Goal: Information Seeking & Learning: Find contact information

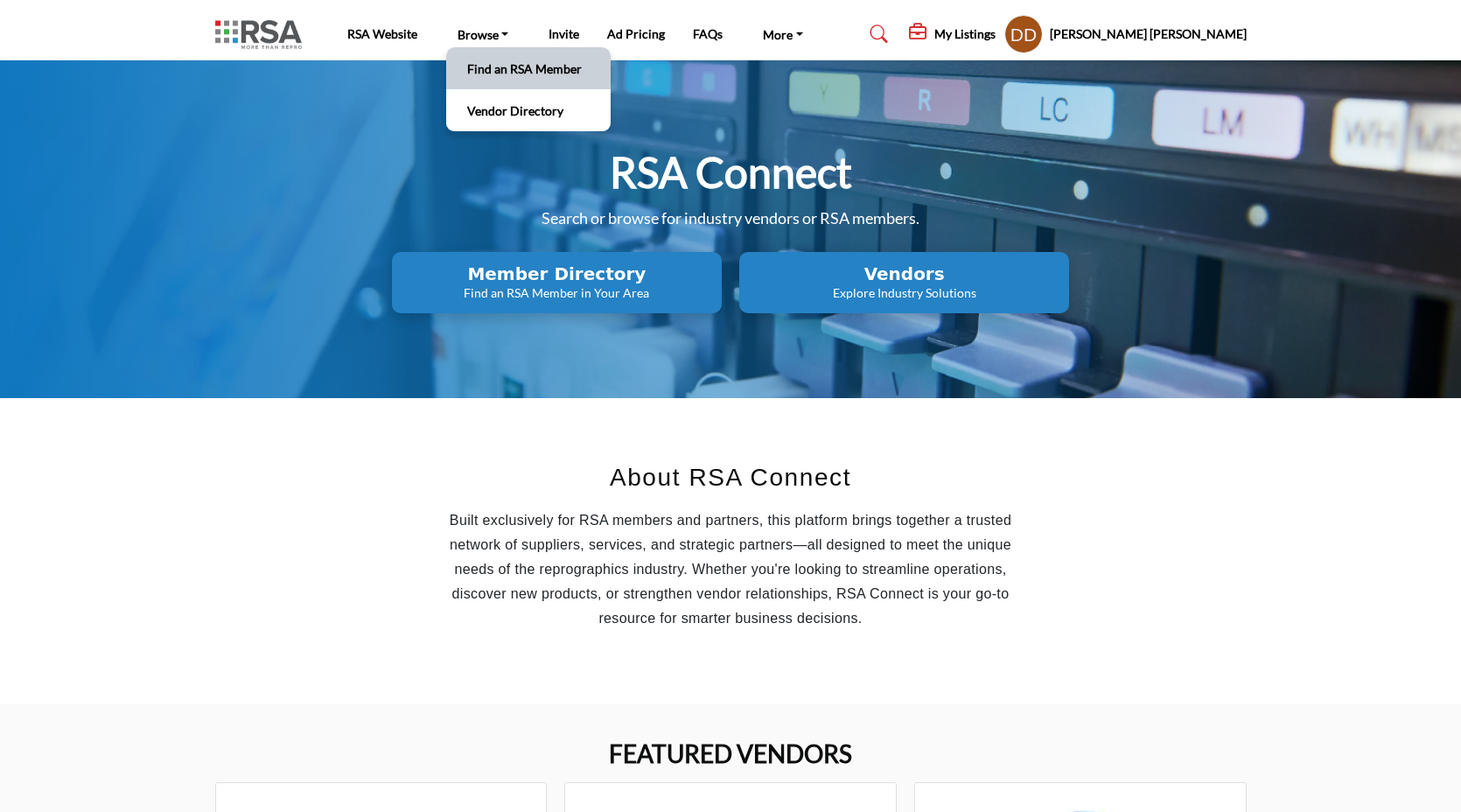
click at [491, 81] on li "Find an RSA Member" at bounding box center [529, 68] width 165 height 42
click at [512, 71] on link "Find an RSA Member" at bounding box center [528, 68] width 146 height 24
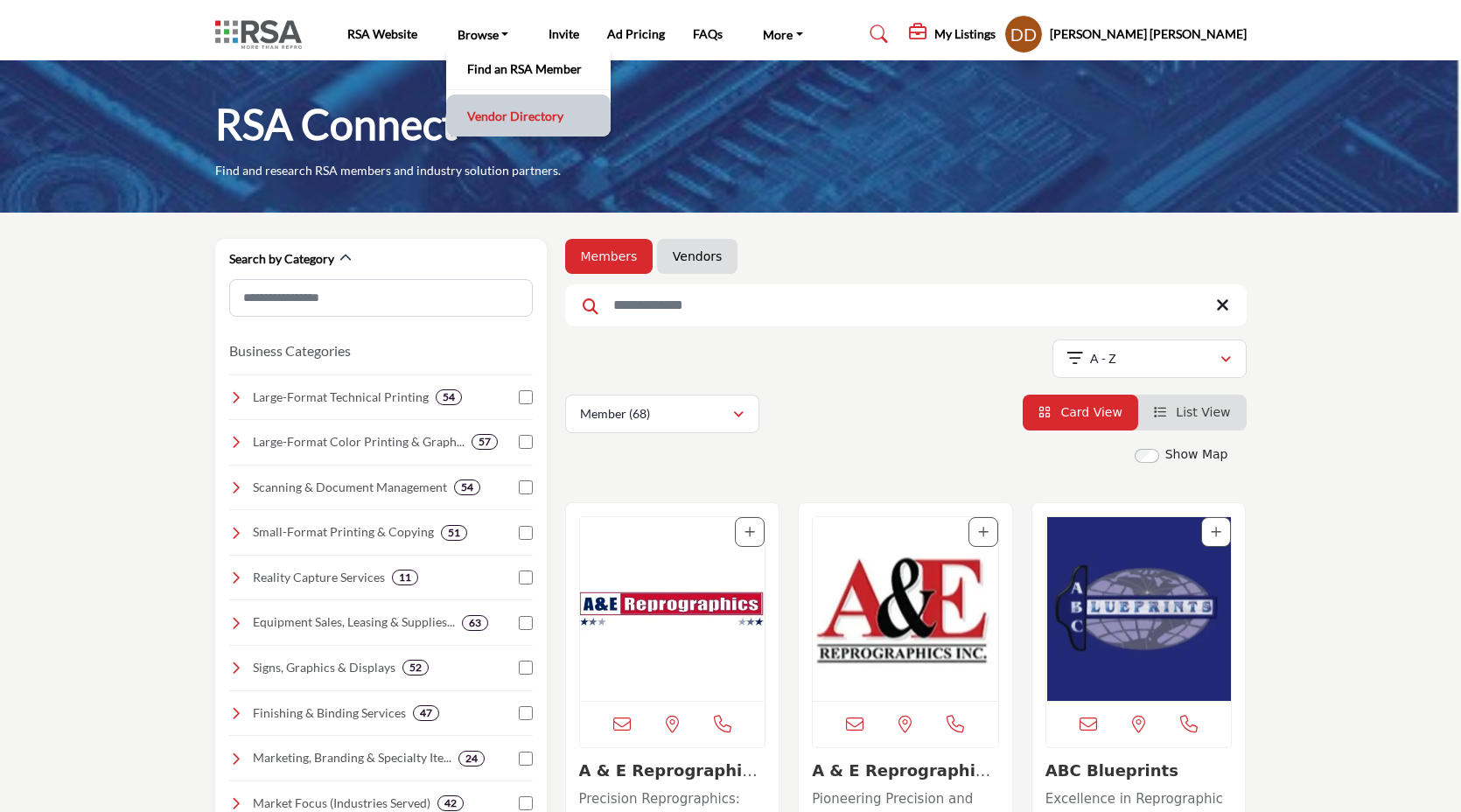
click at [491, 120] on link "Vendor Directory" at bounding box center [528, 114] width 146 height 24
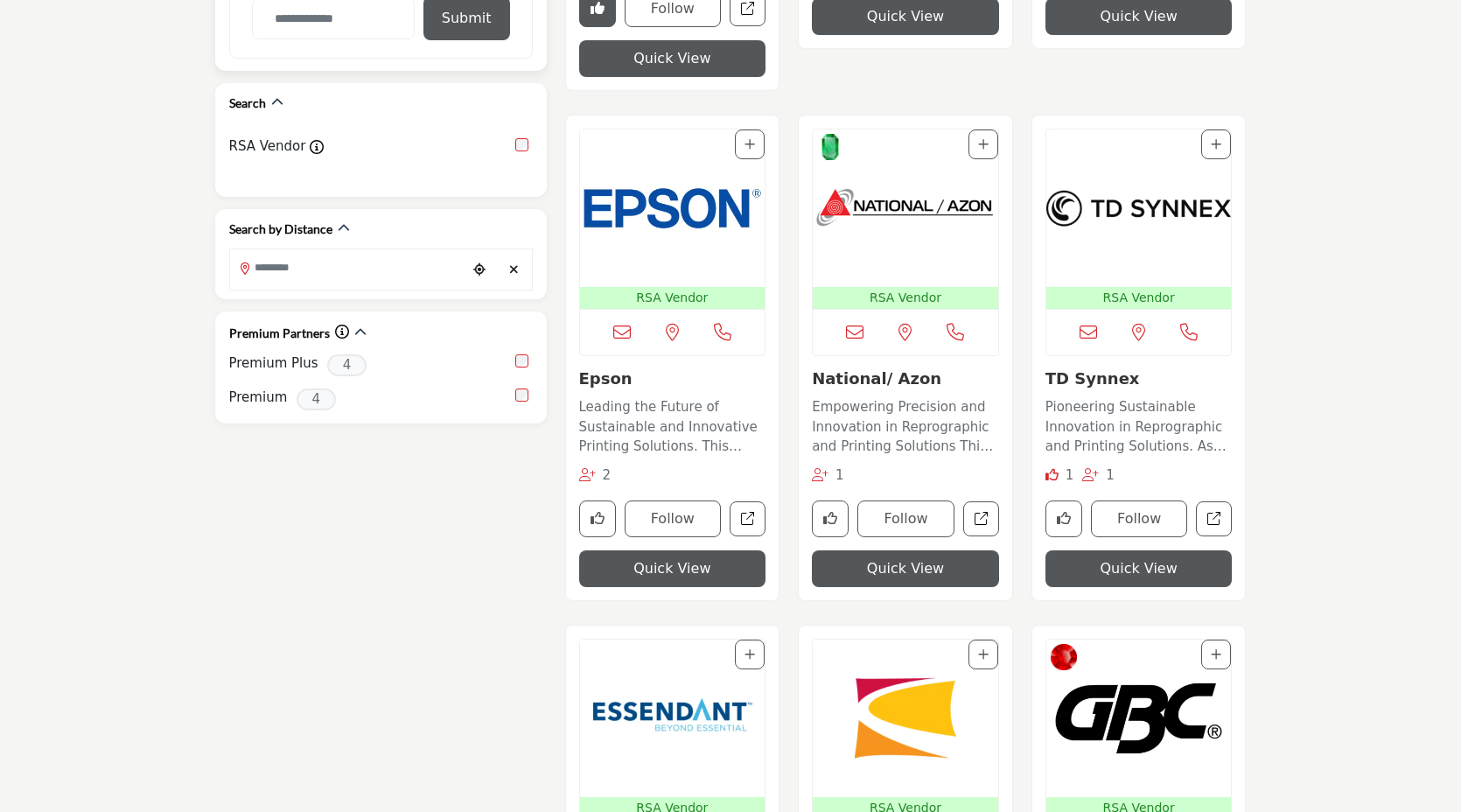
scroll to position [138, 0]
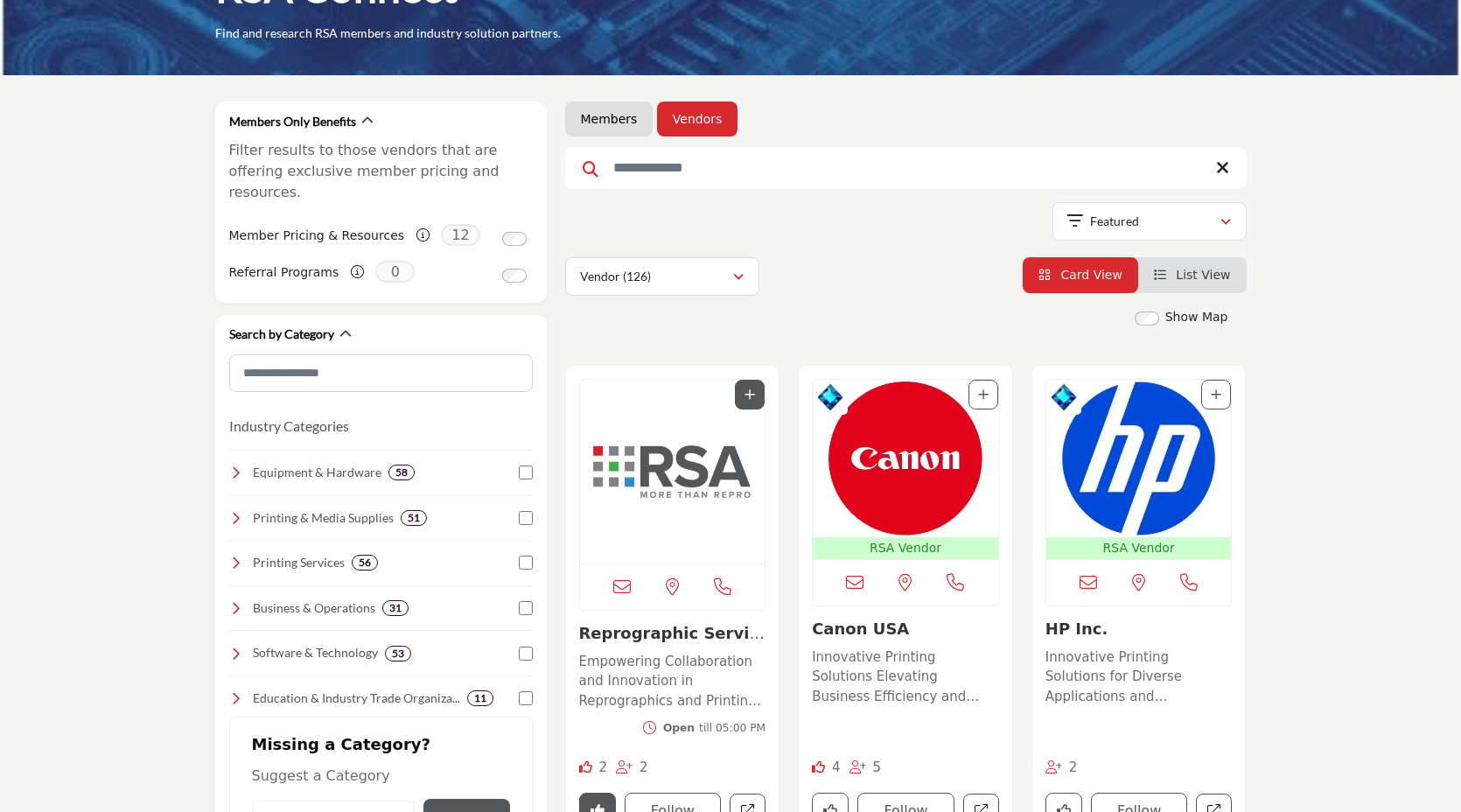
click at [603, 118] on link "Members" at bounding box center [609, 119] width 57 height 17
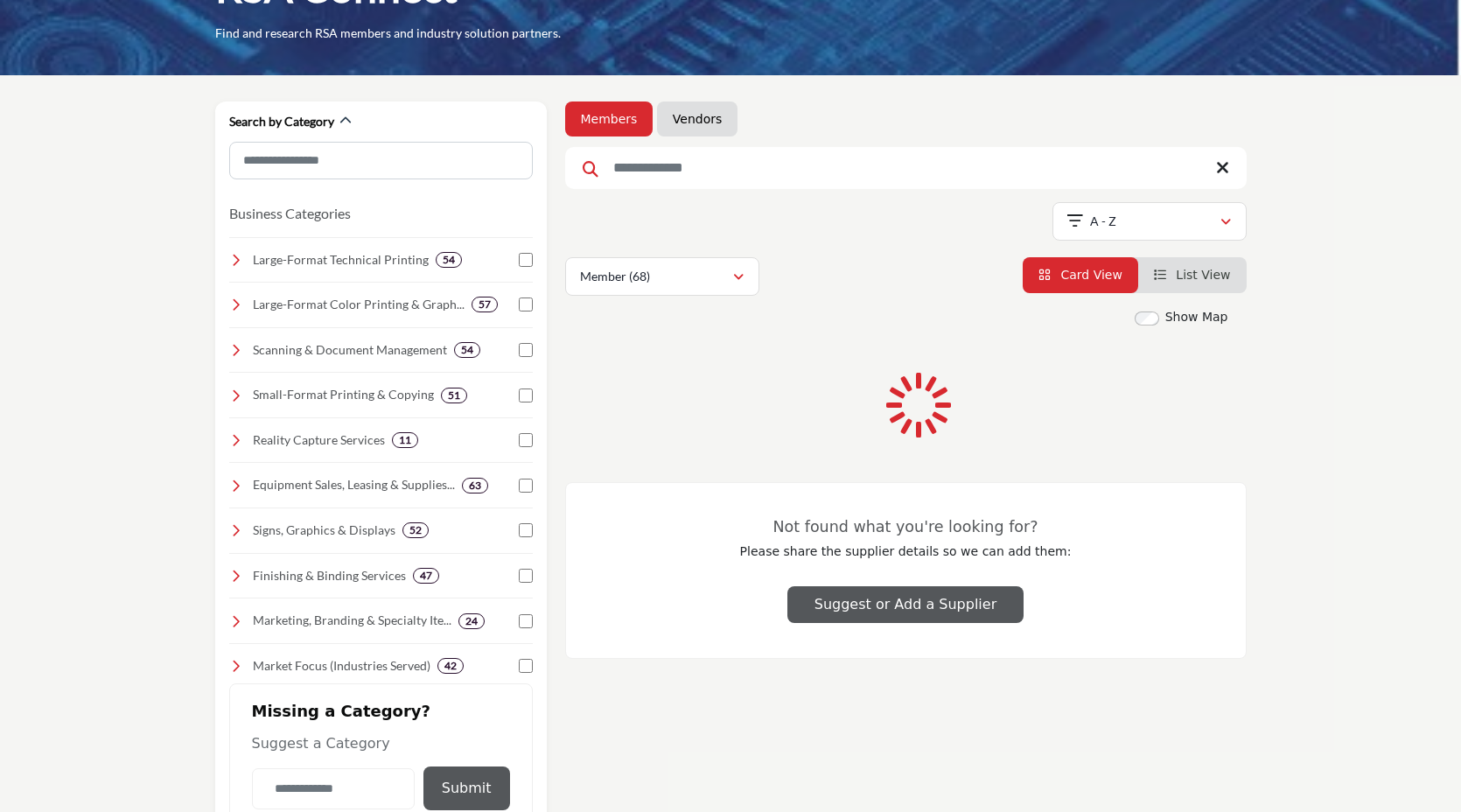
click at [610, 119] on div "RSA Connect Find and research RSA members and industry solution partners. Searc…" at bounding box center [730, 462] width 1461 height 1078
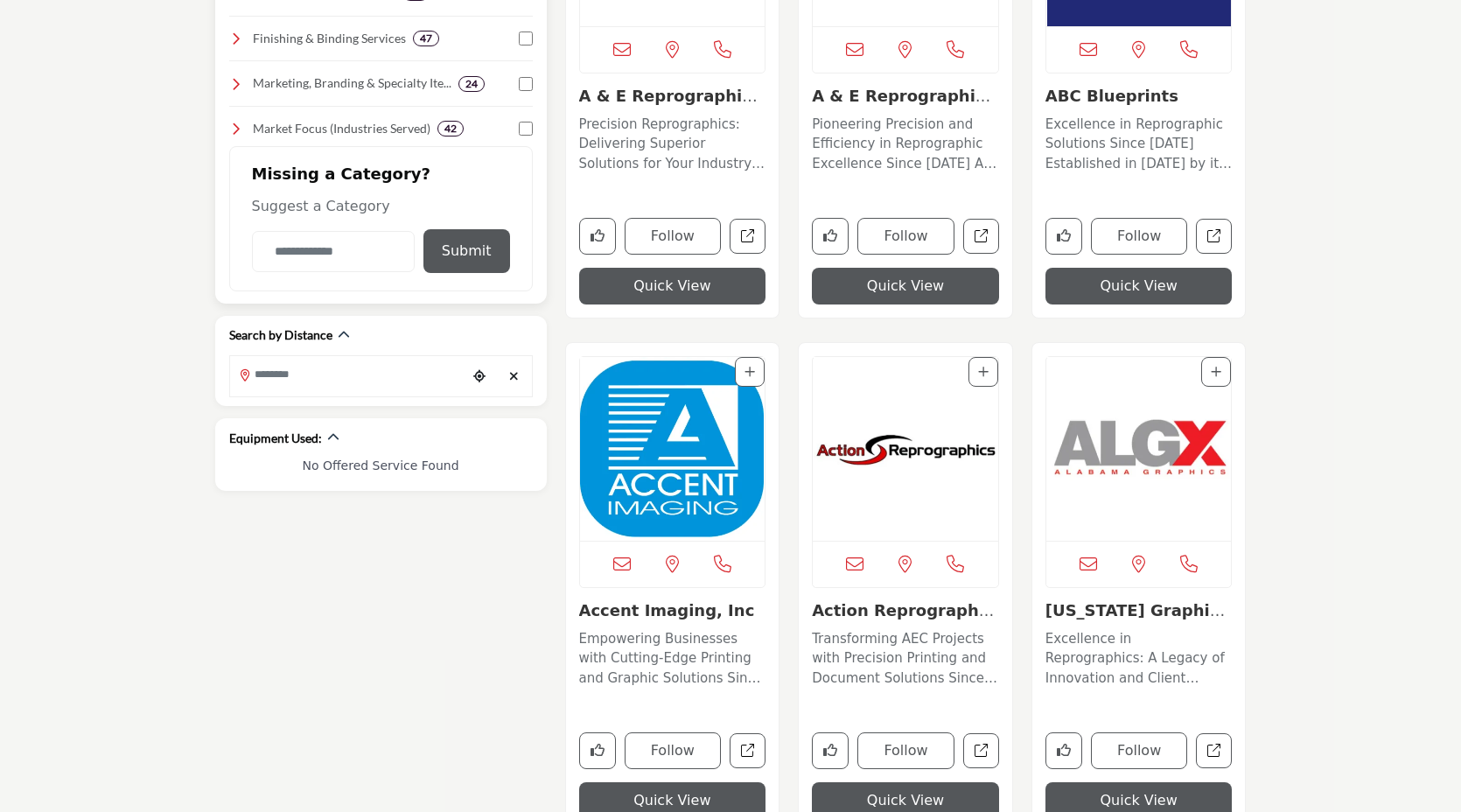
scroll to position [681, 0]
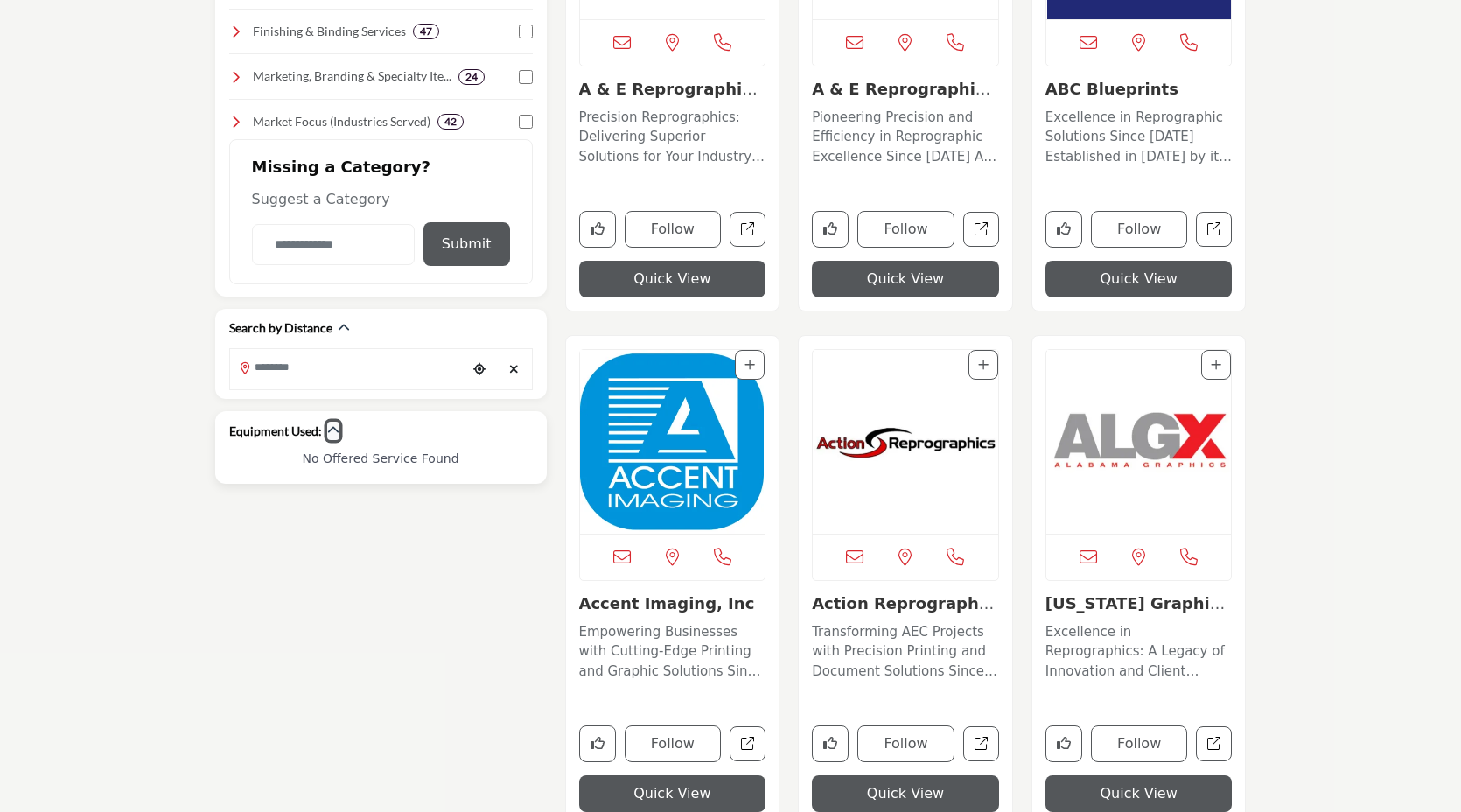
click at [331, 430] on icon "button" at bounding box center [333, 430] width 13 height 13
click at [332, 431] on icon "button" at bounding box center [333, 430] width 13 height 13
click at [373, 462] on h6 "No Offered Service Found" at bounding box center [380, 458] width 304 height 15
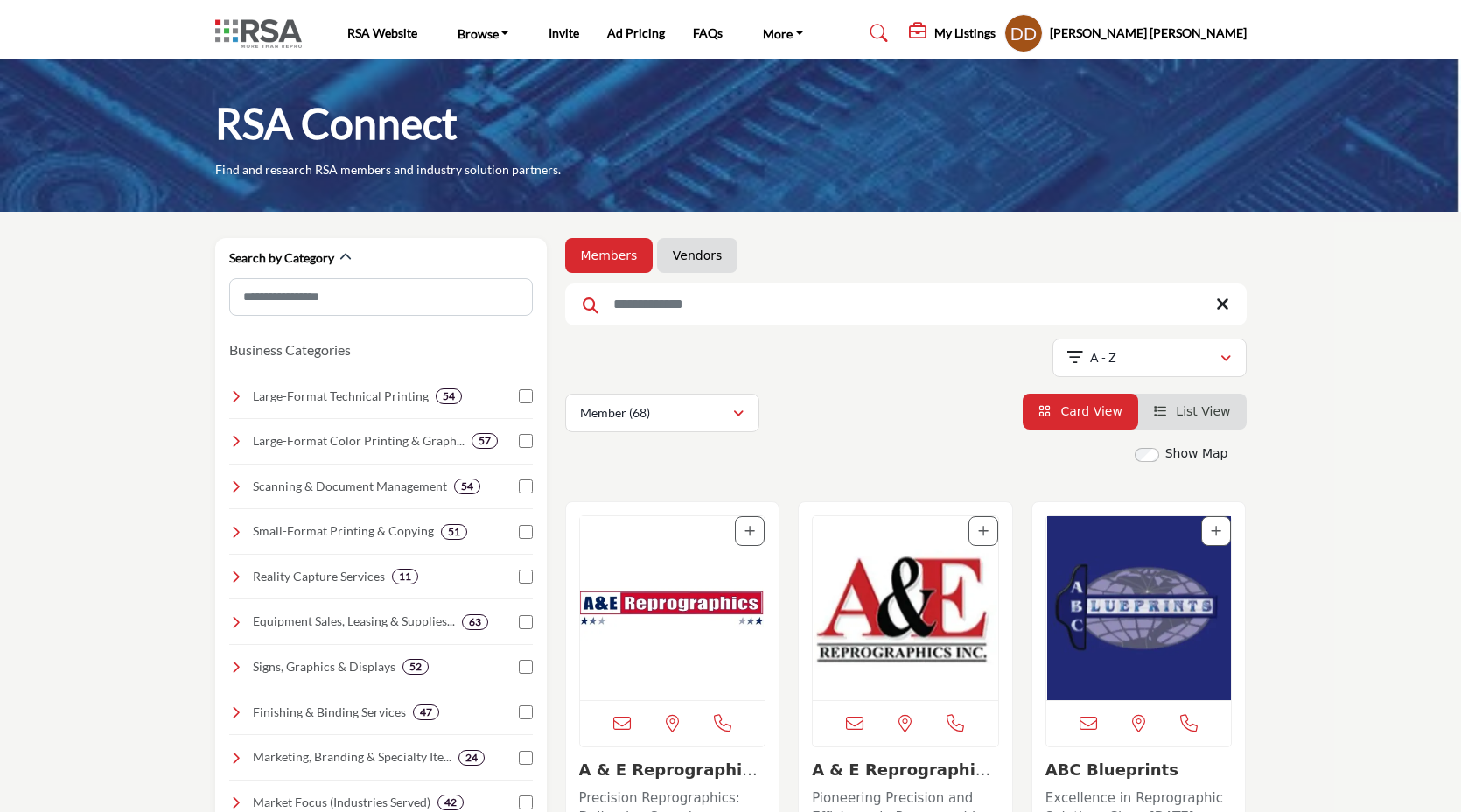
scroll to position [3, 0]
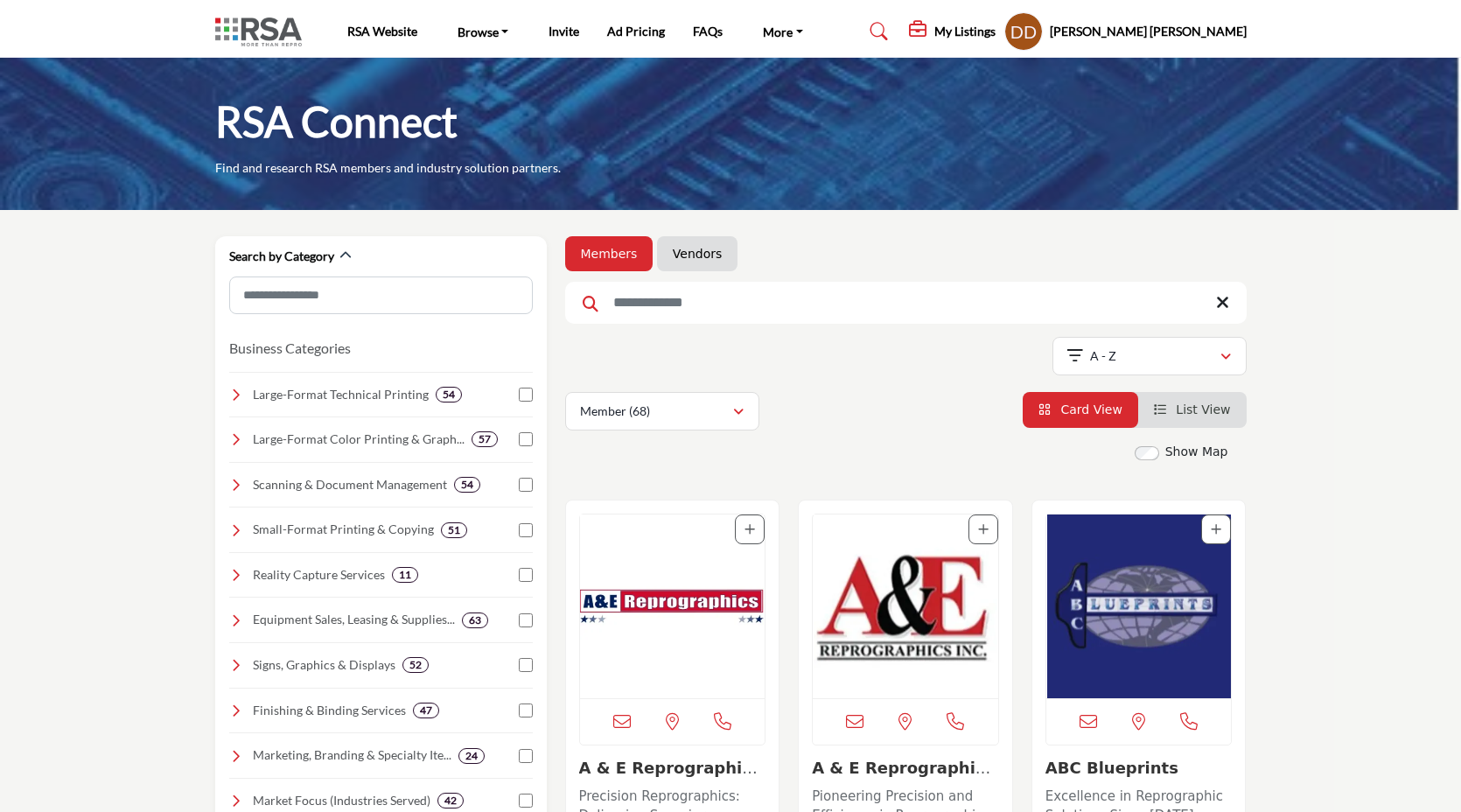
click at [702, 255] on link "Vendors" at bounding box center [697, 253] width 49 height 17
click at [692, 256] on link "Vendors" at bounding box center [697, 253] width 49 height 17
click at [694, 249] on link "Vendors" at bounding box center [697, 253] width 49 height 17
click at [596, 248] on link "Members" at bounding box center [609, 253] width 57 height 17
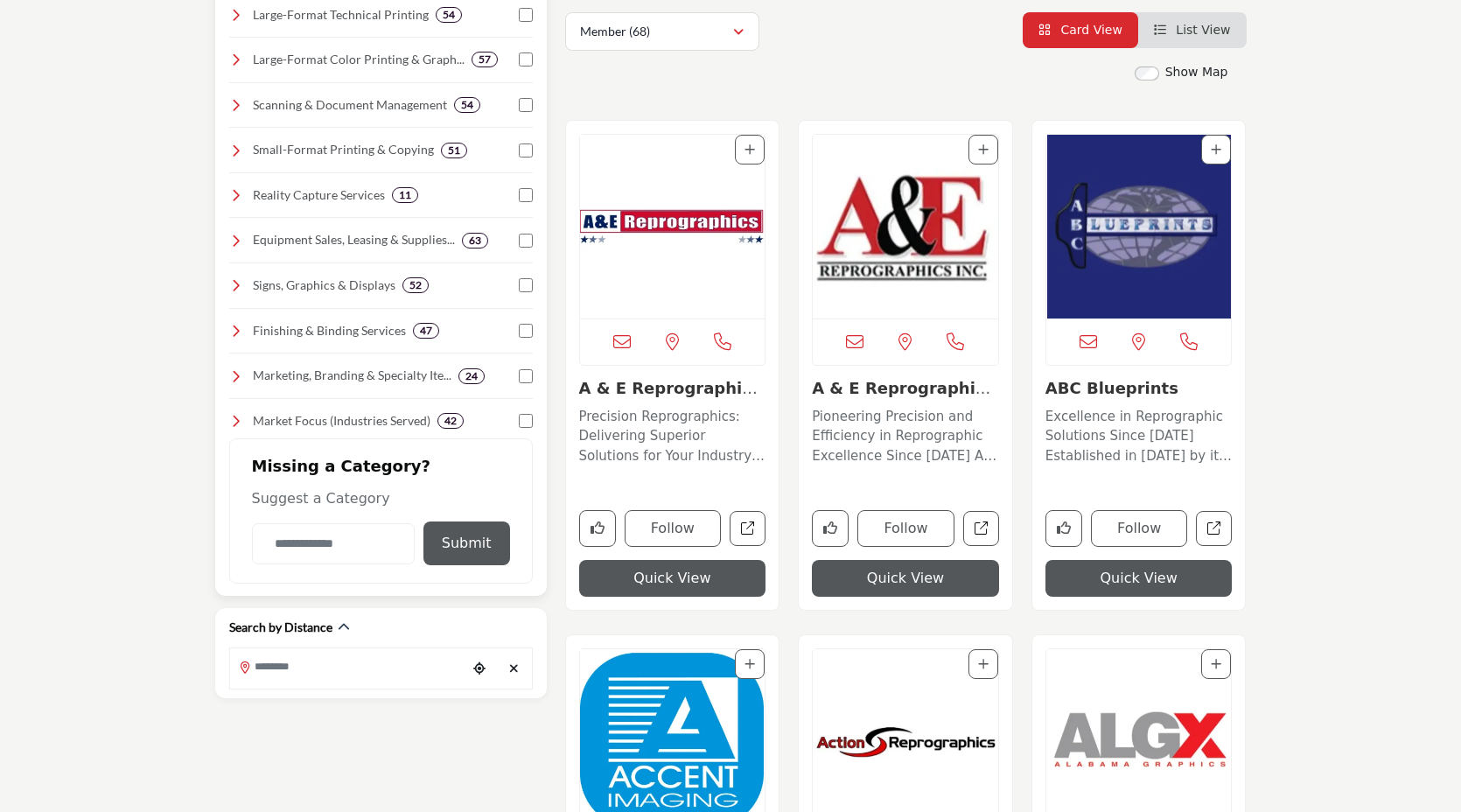
scroll to position [383, 0]
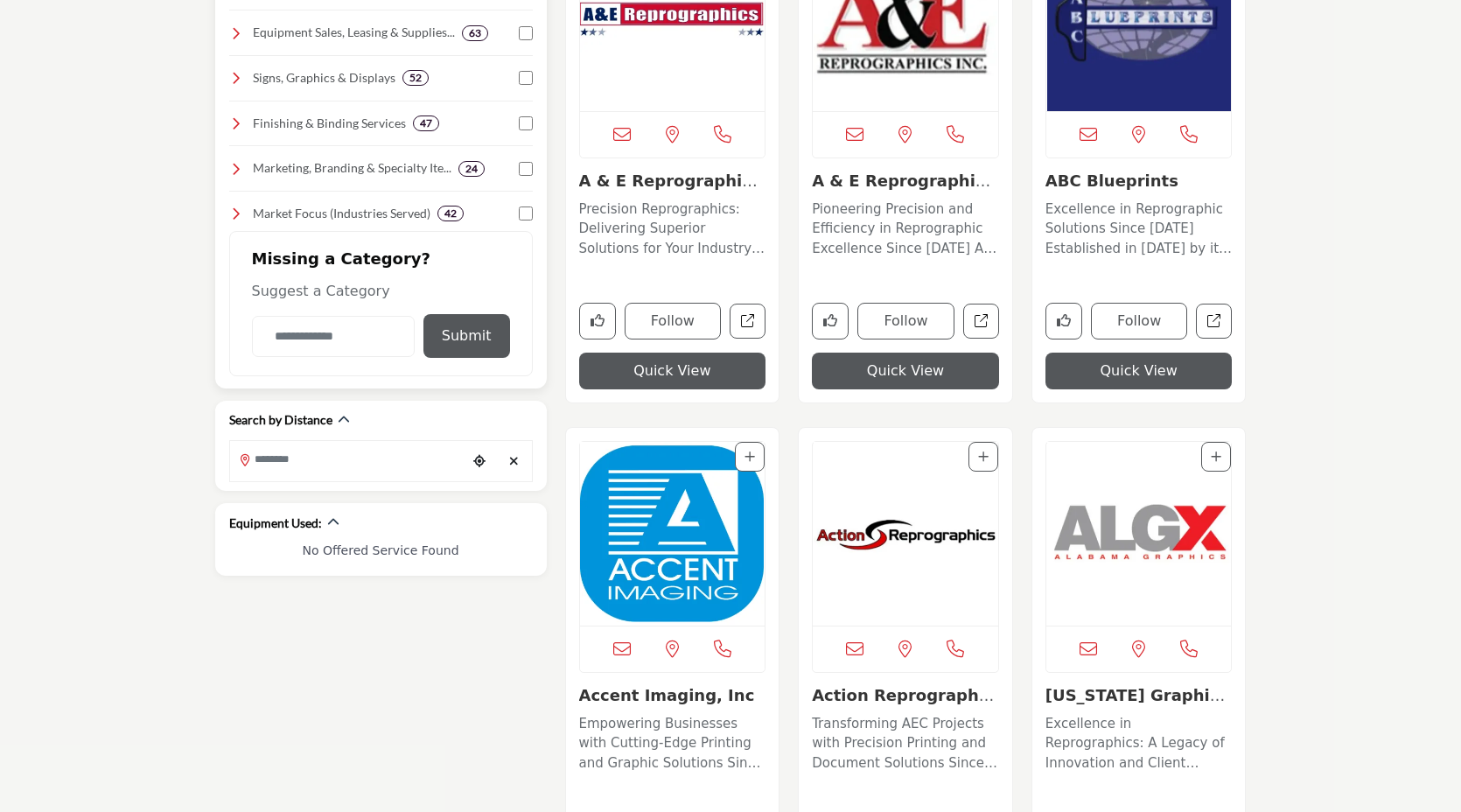
scroll to position [591, 0]
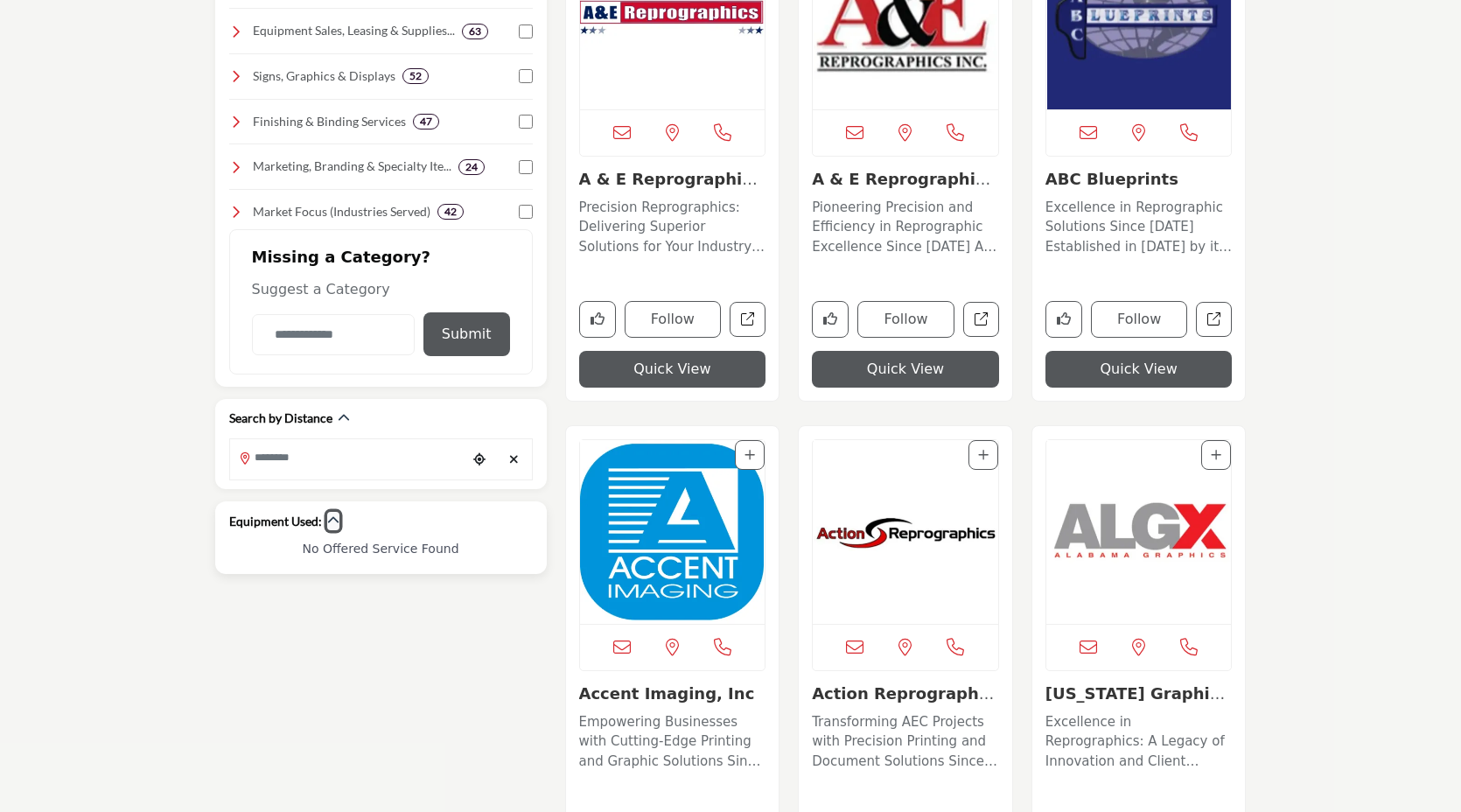
click at [334, 522] on icon "button" at bounding box center [333, 520] width 13 height 13
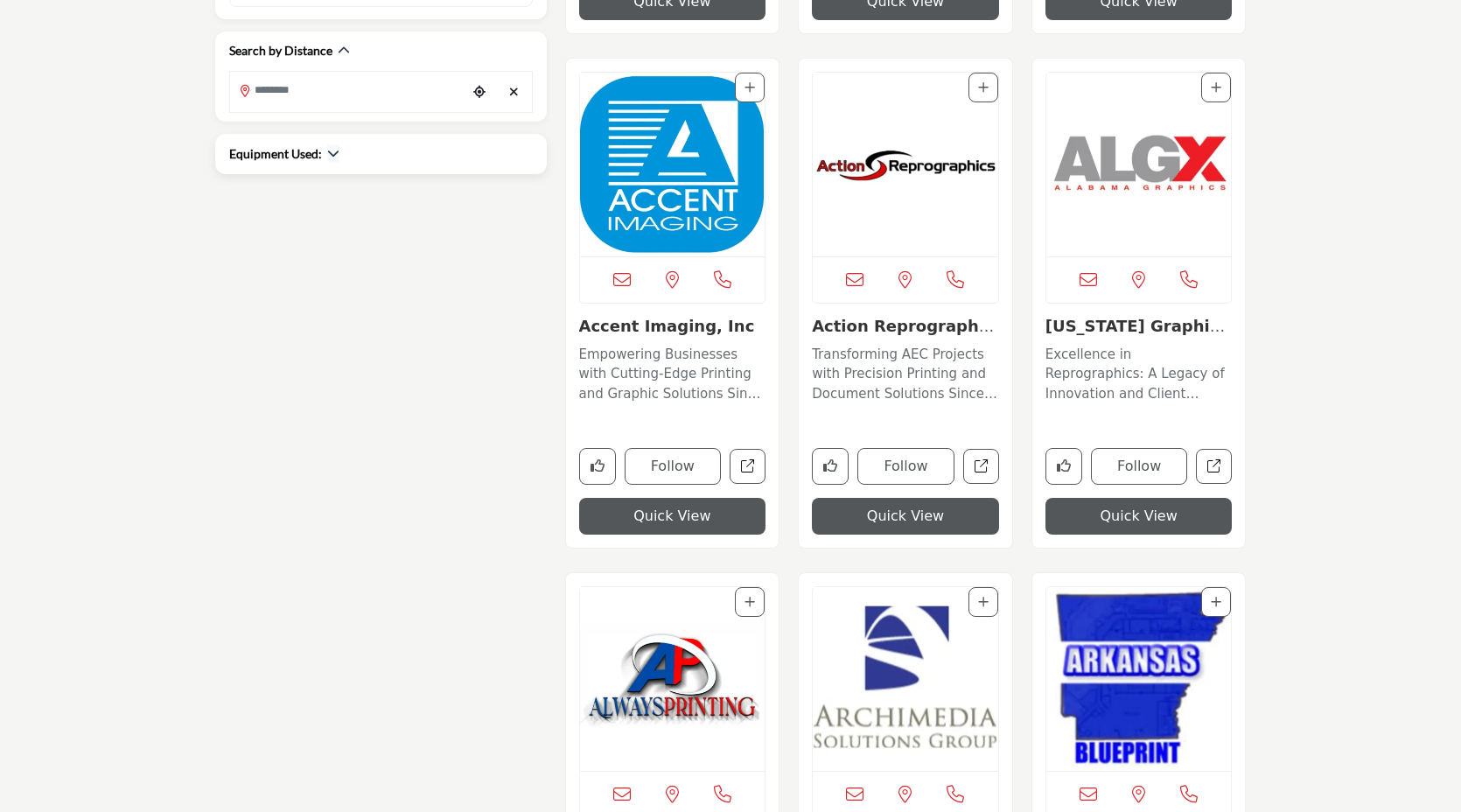
scroll to position [864, 0]
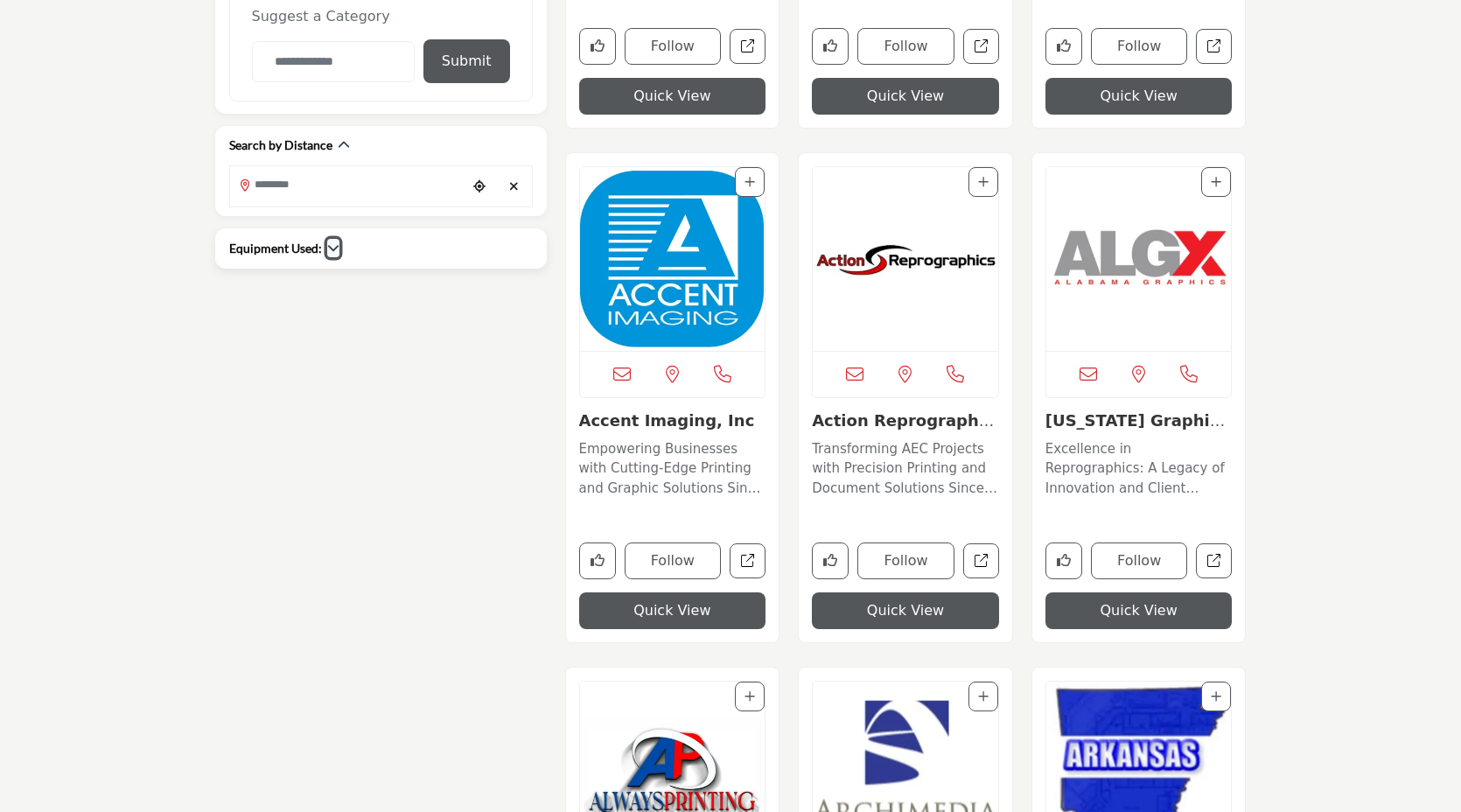
click at [332, 249] on icon "button" at bounding box center [333, 247] width 13 height 13
click at [332, 250] on icon "button" at bounding box center [333, 247] width 13 height 13
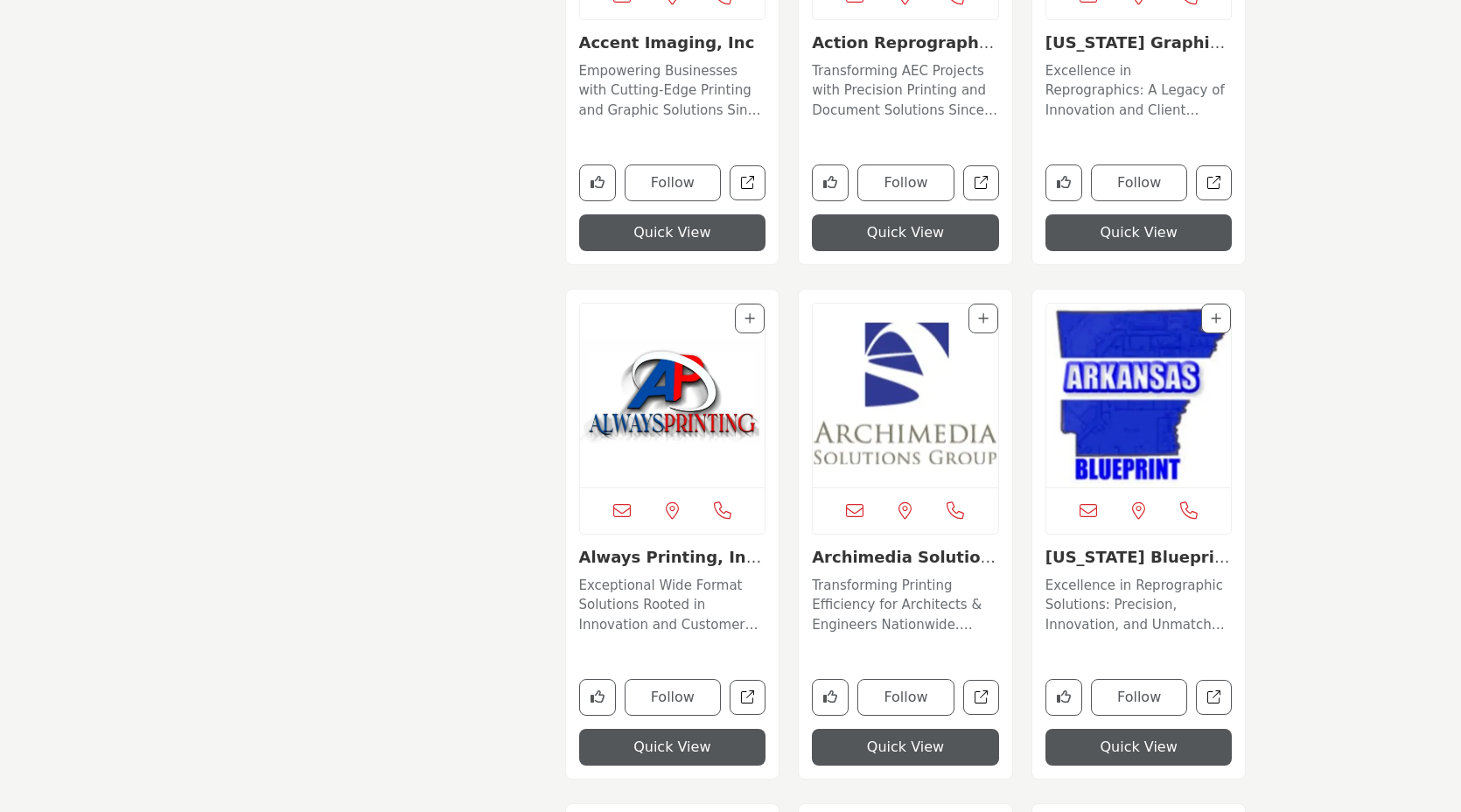
scroll to position [748, 0]
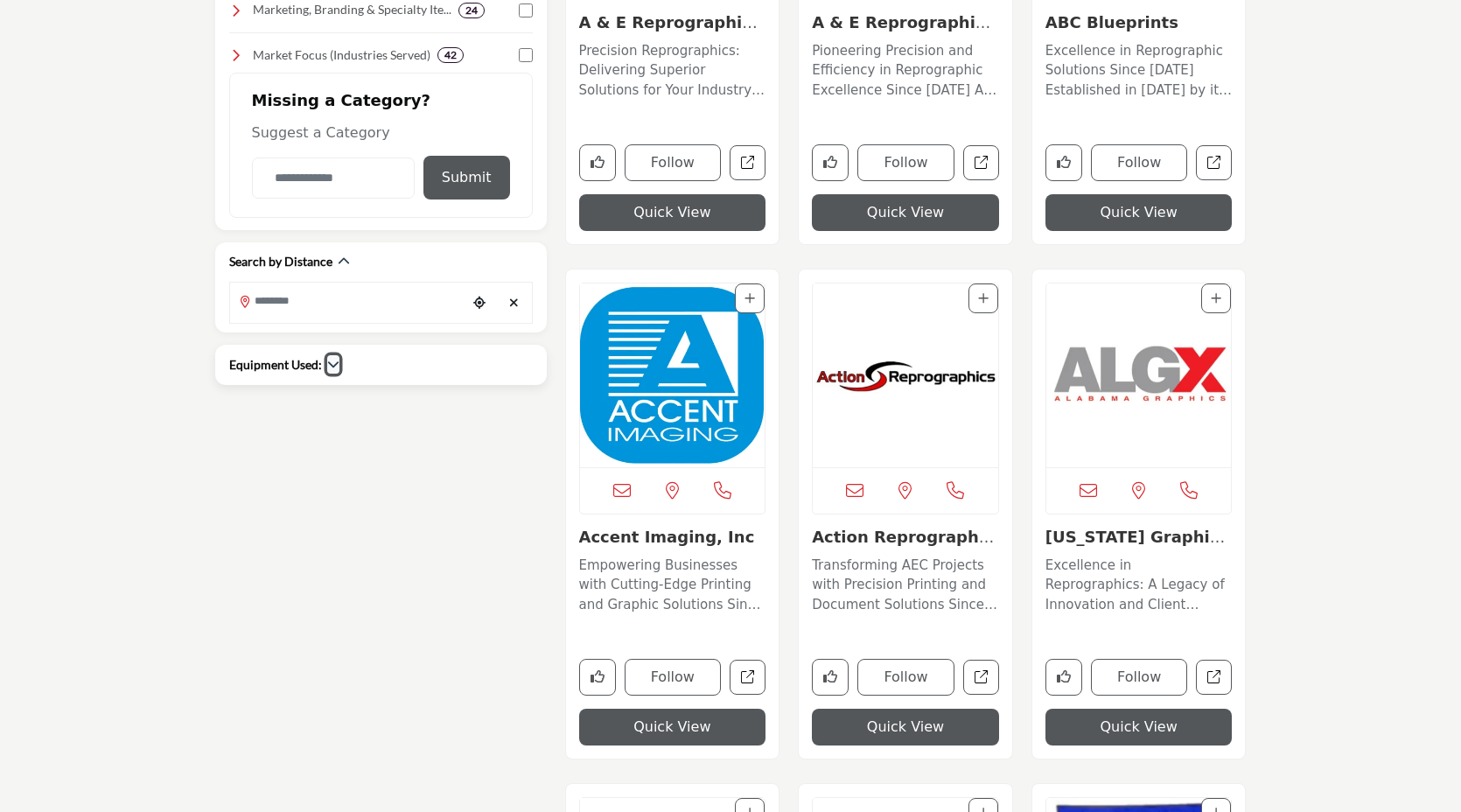
click at [334, 367] on icon "button" at bounding box center [333, 364] width 13 height 13
click at [368, 389] on h6 "No Offered Service Found" at bounding box center [380, 392] width 304 height 15
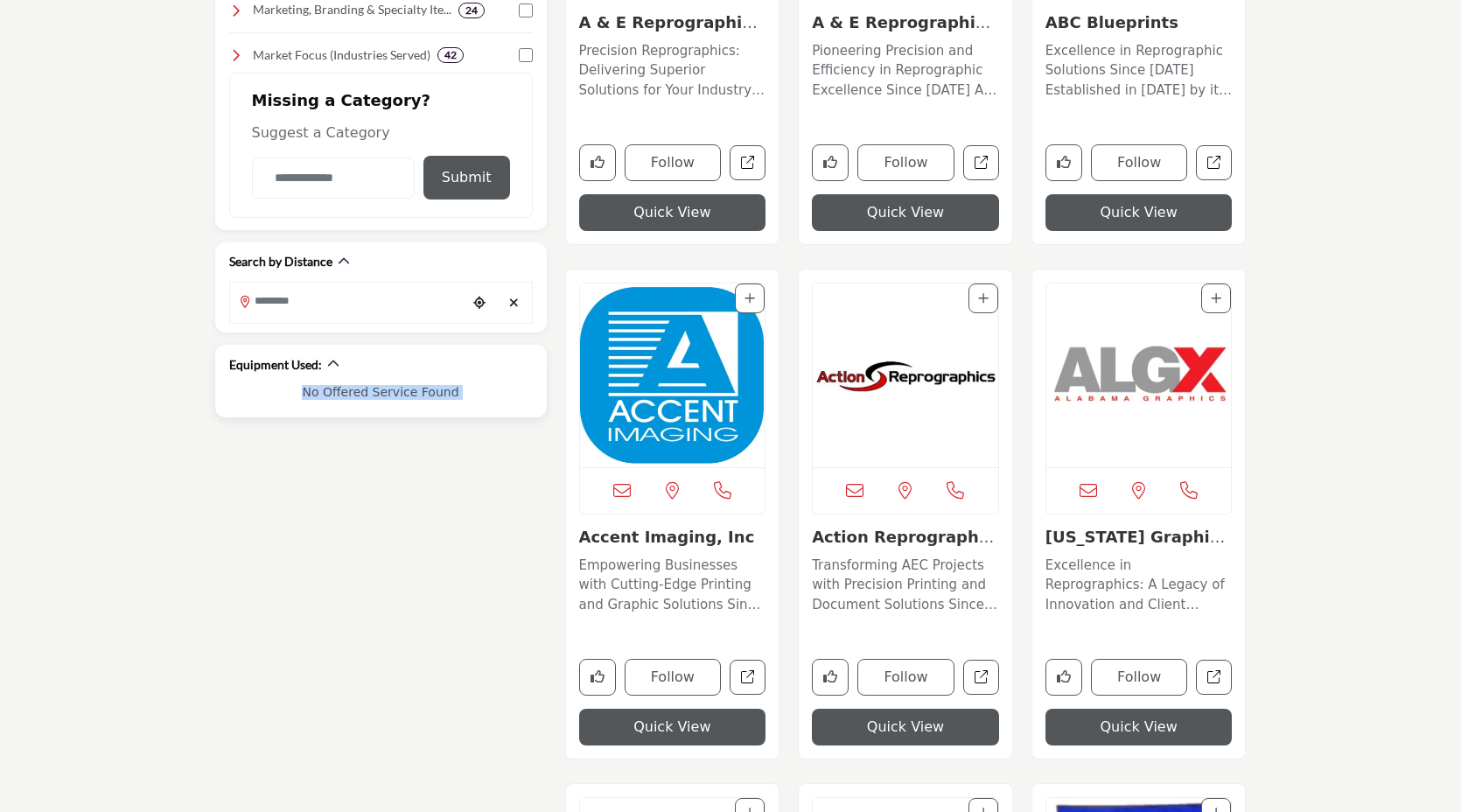
click at [368, 389] on h6 "No Offered Service Found" at bounding box center [380, 392] width 304 height 15
click at [377, 382] on div "Equipment Used:" at bounding box center [380, 364] width 304 height 40
click at [374, 387] on h6 "No Offered Service Found" at bounding box center [380, 392] width 304 height 15
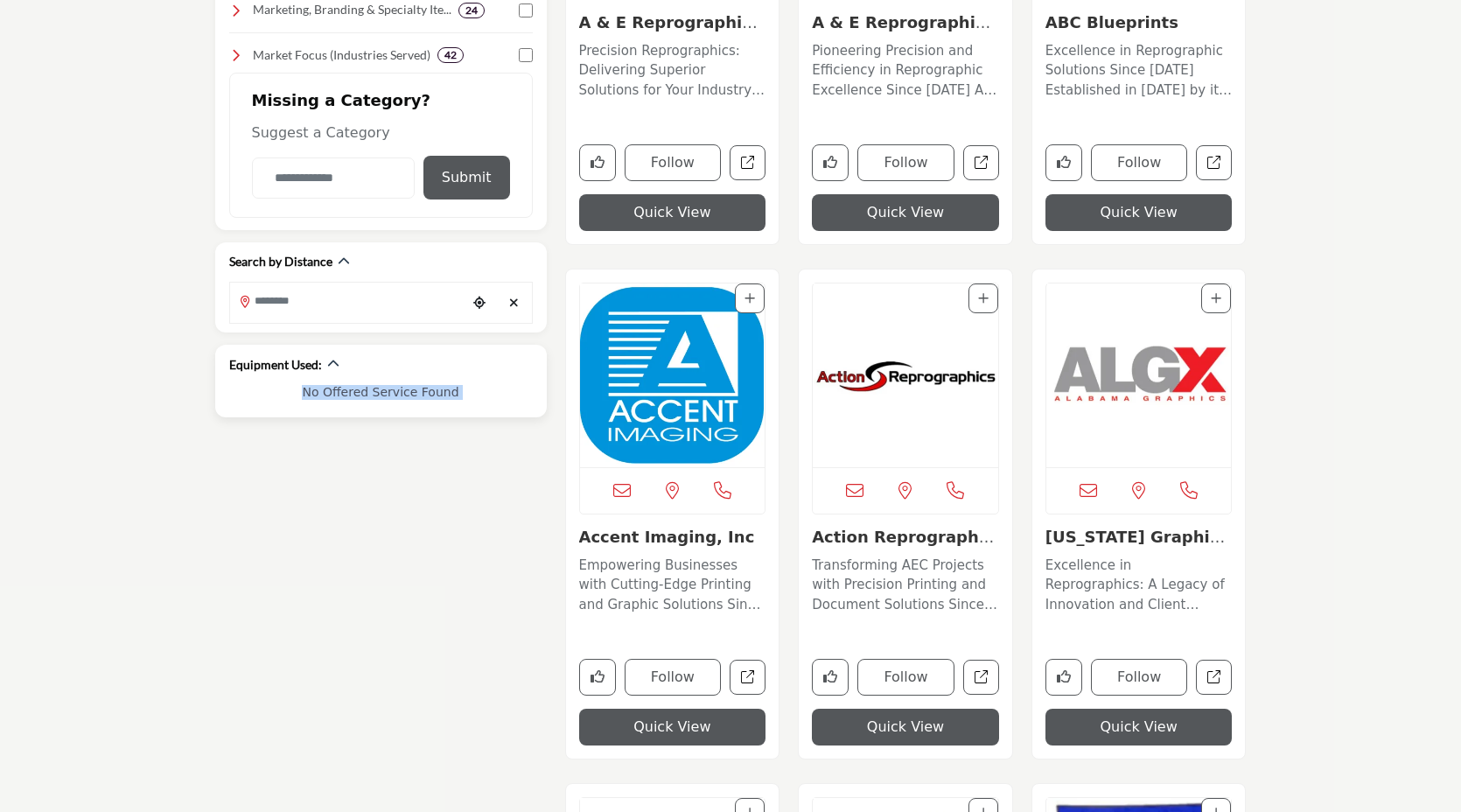
click at [374, 387] on h6 "No Offered Service Found" at bounding box center [380, 392] width 304 height 15
click at [335, 358] on icon "button" at bounding box center [333, 364] width 13 height 13
click at [330, 369] on icon "button" at bounding box center [333, 364] width 13 height 13
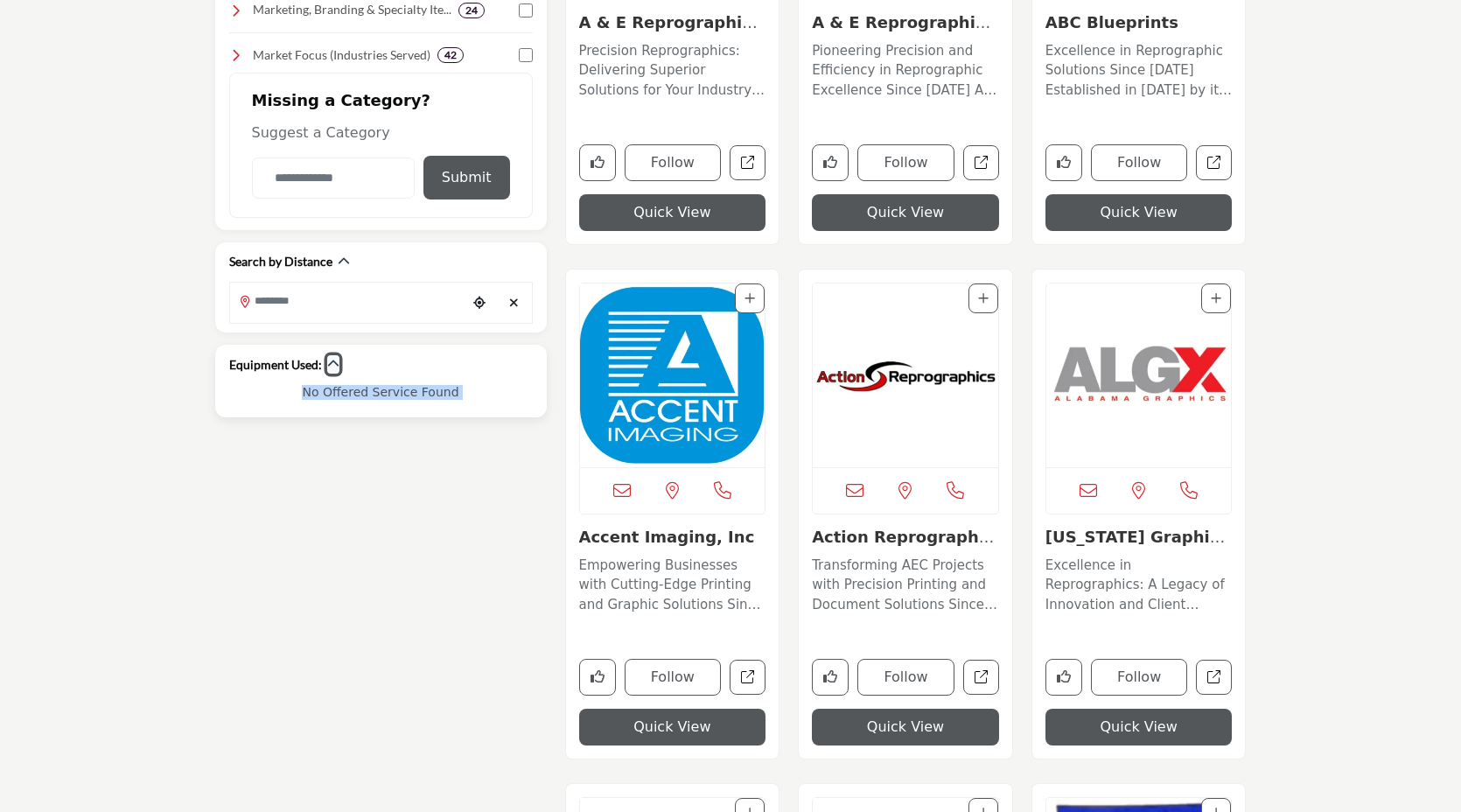
click at [330, 369] on icon "button" at bounding box center [333, 364] width 13 height 13
click at [341, 393] on h6 "No Offered Service Found" at bounding box center [380, 392] width 304 height 15
click at [335, 364] on icon "button" at bounding box center [333, 364] width 13 height 13
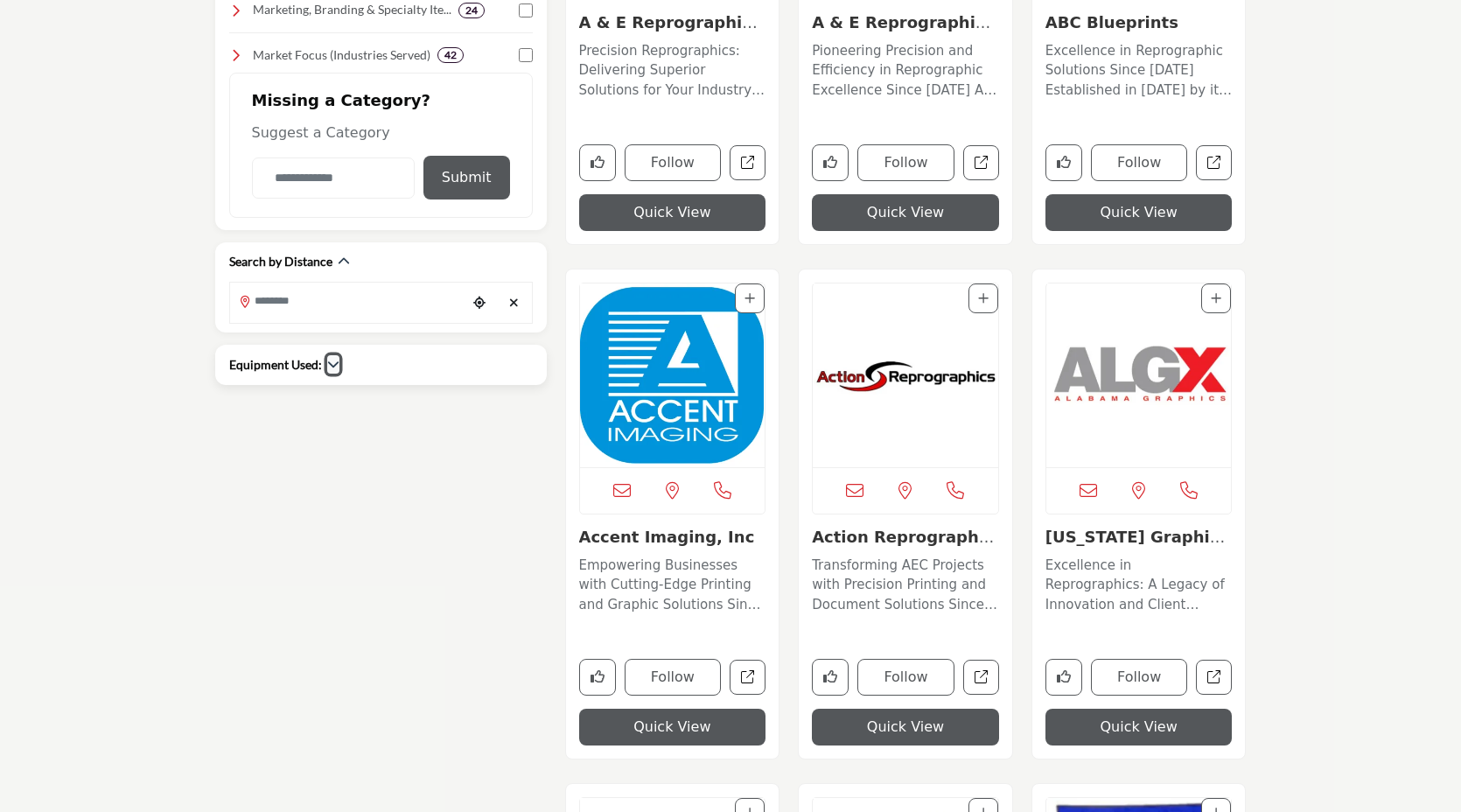
click at [335, 364] on icon "button" at bounding box center [333, 364] width 13 height 13
click at [416, 389] on h6 "No Offered Service Found" at bounding box center [380, 392] width 304 height 15
click at [330, 364] on icon "button" at bounding box center [333, 364] width 13 height 13
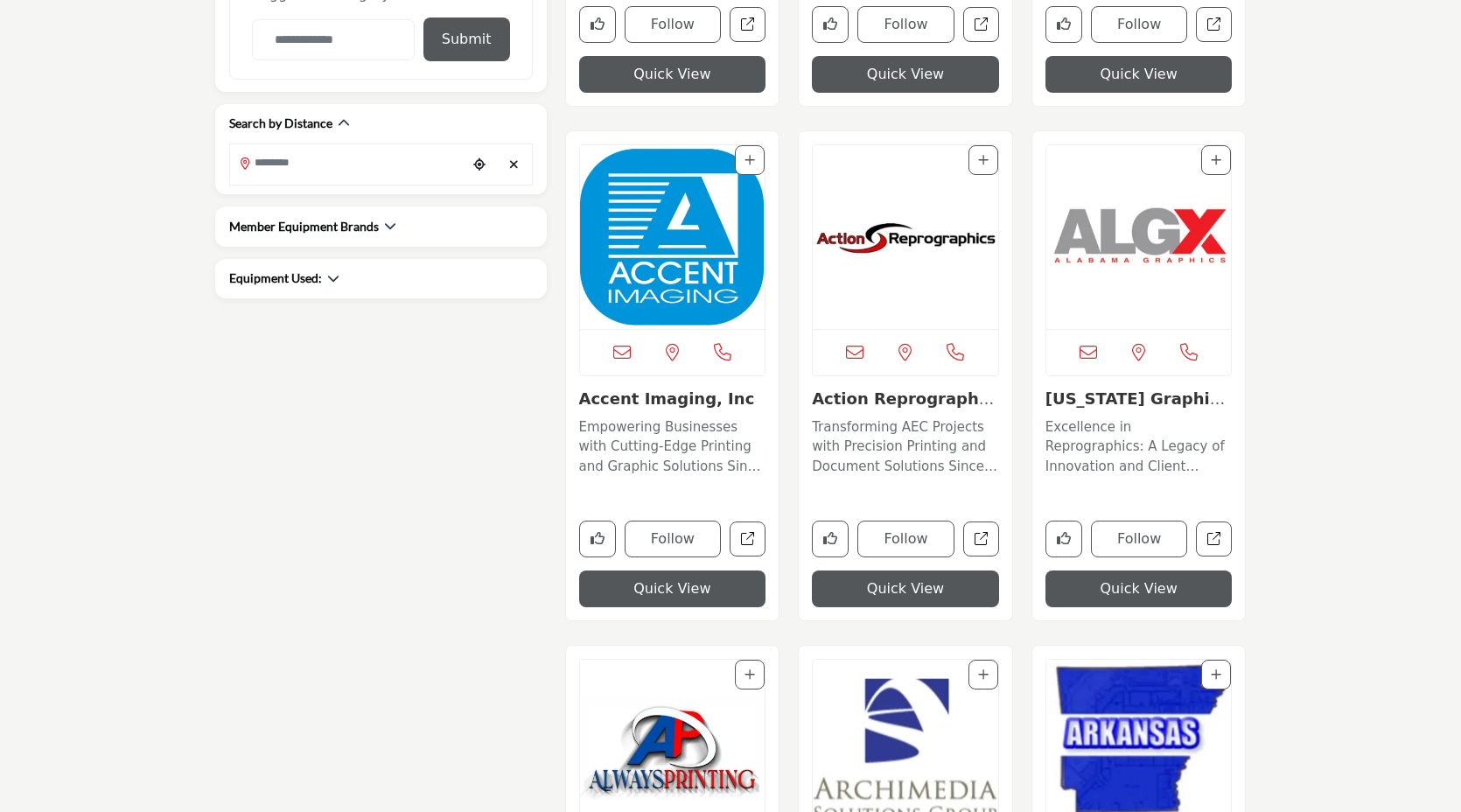
scroll to position [897, 0]
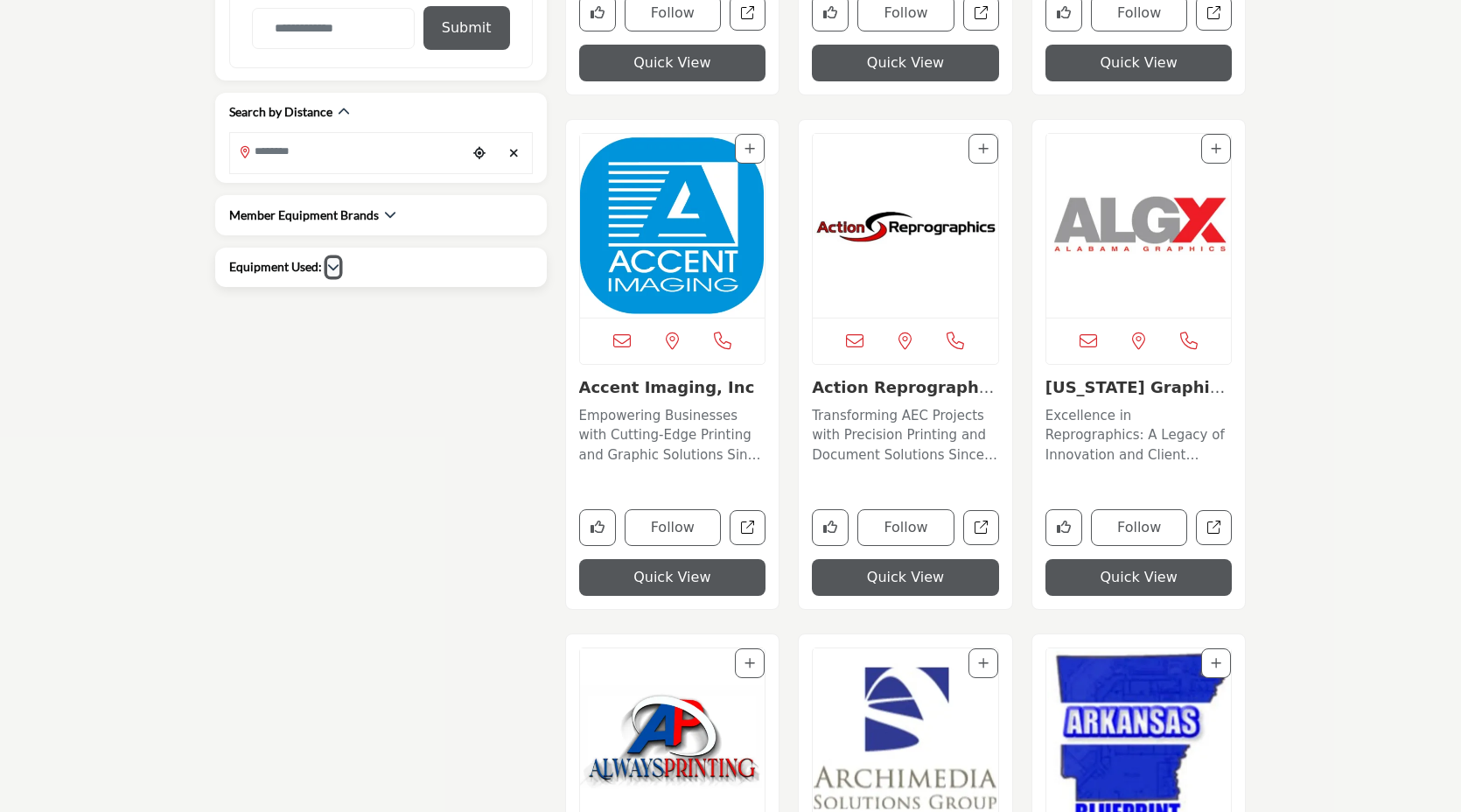
click at [337, 271] on icon "button" at bounding box center [333, 267] width 13 height 13
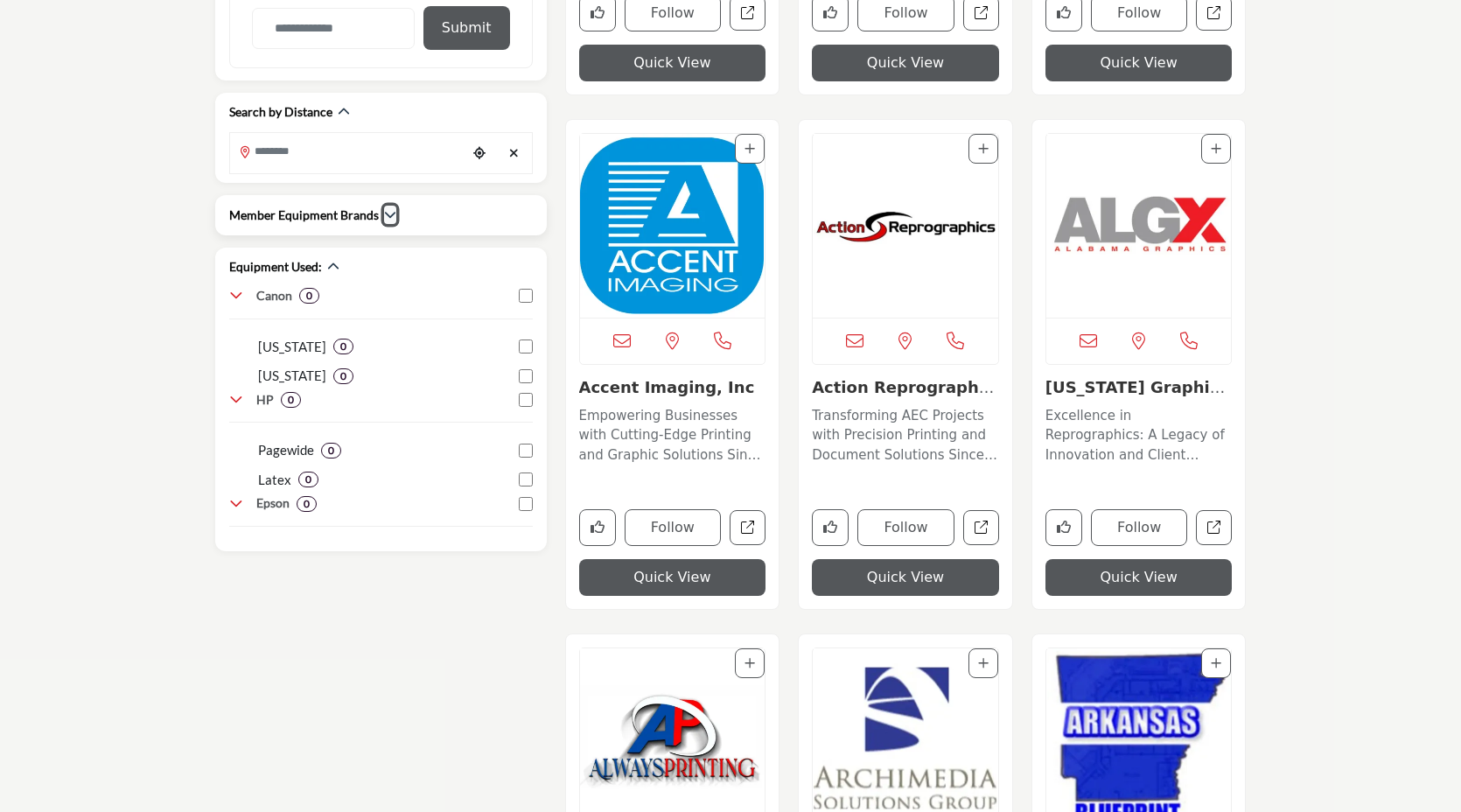
click at [390, 216] on icon "button" at bounding box center [390, 214] width 13 height 13
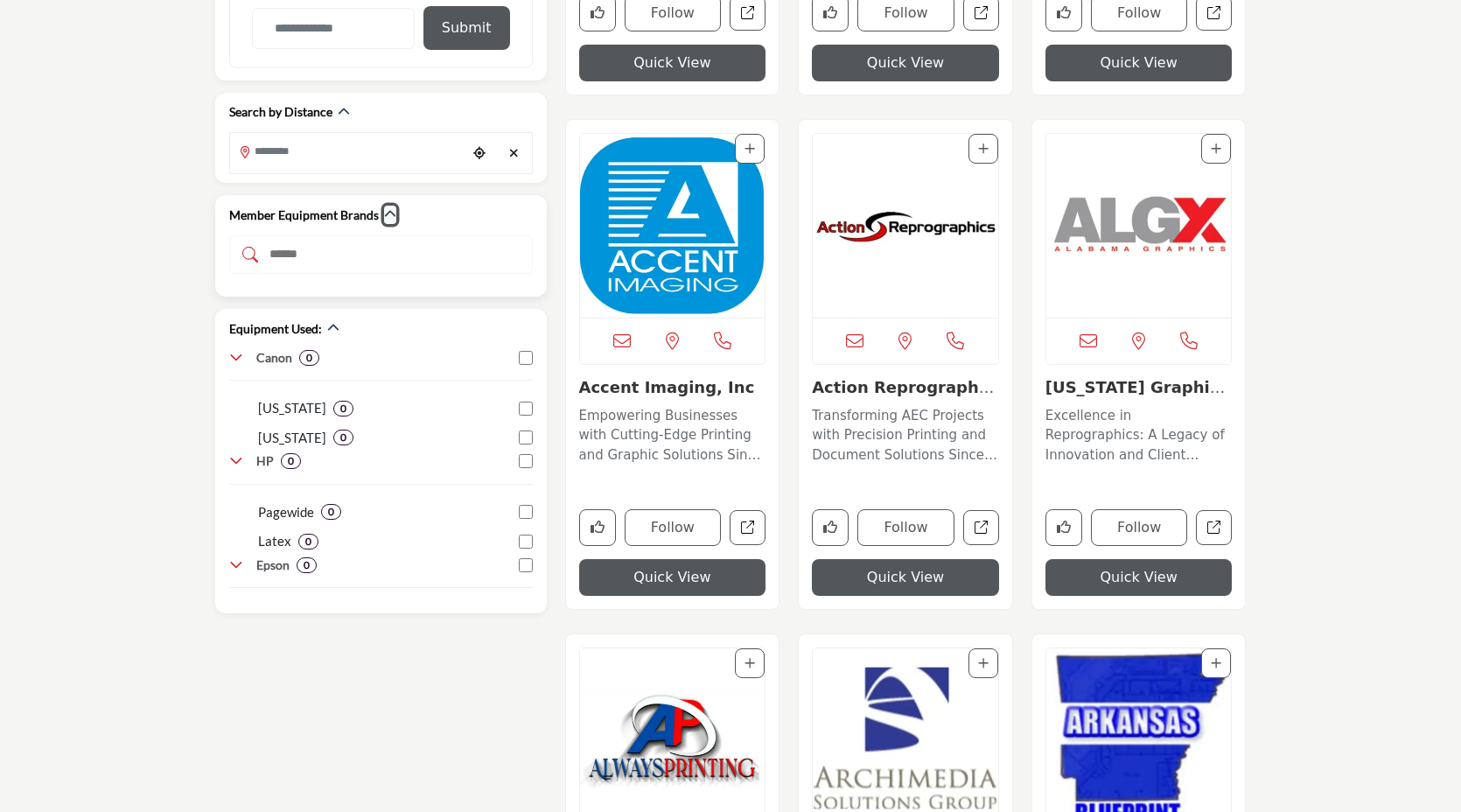
click at [390, 216] on icon "button" at bounding box center [390, 214] width 13 height 13
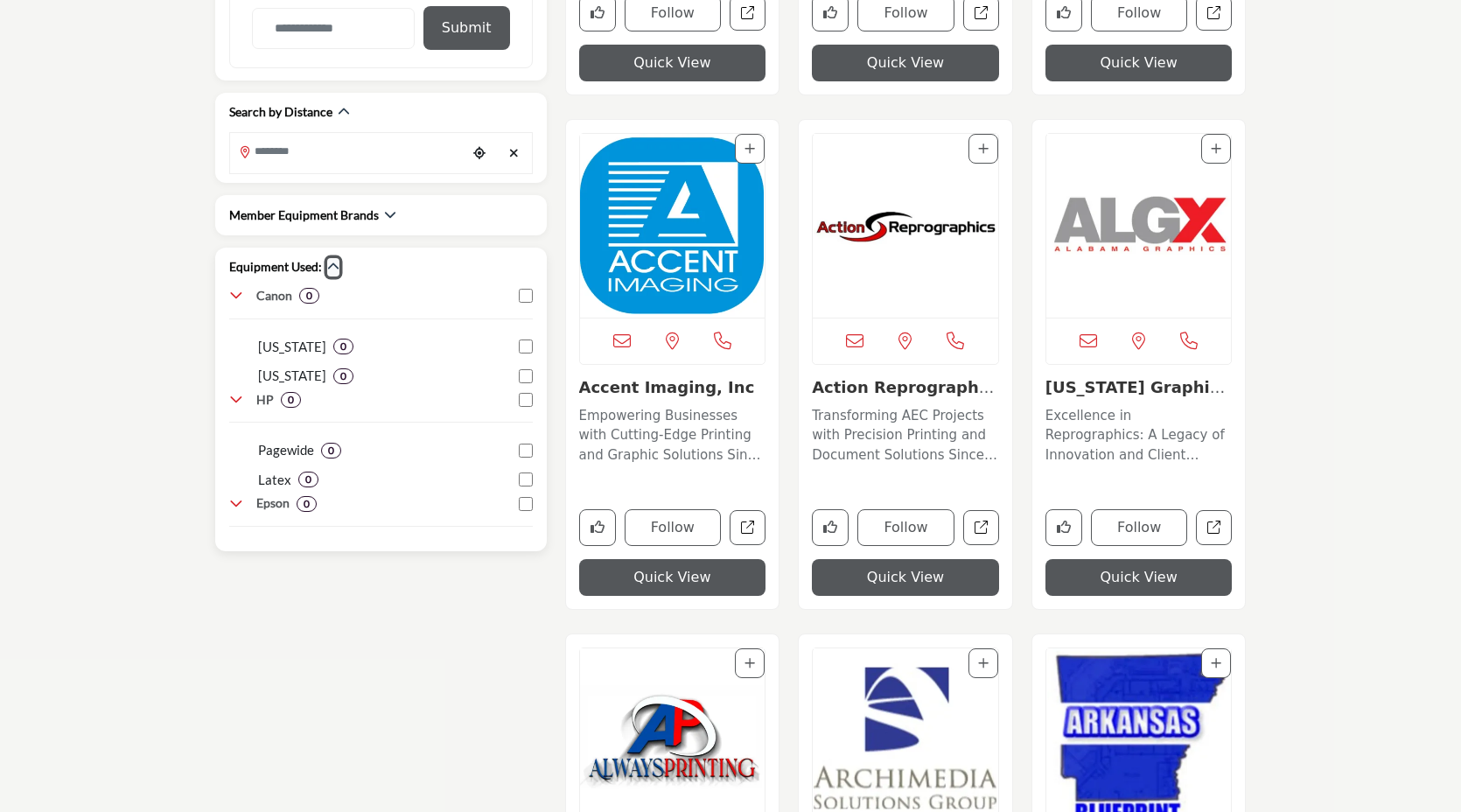
click at [331, 271] on icon "button" at bounding box center [333, 267] width 13 height 13
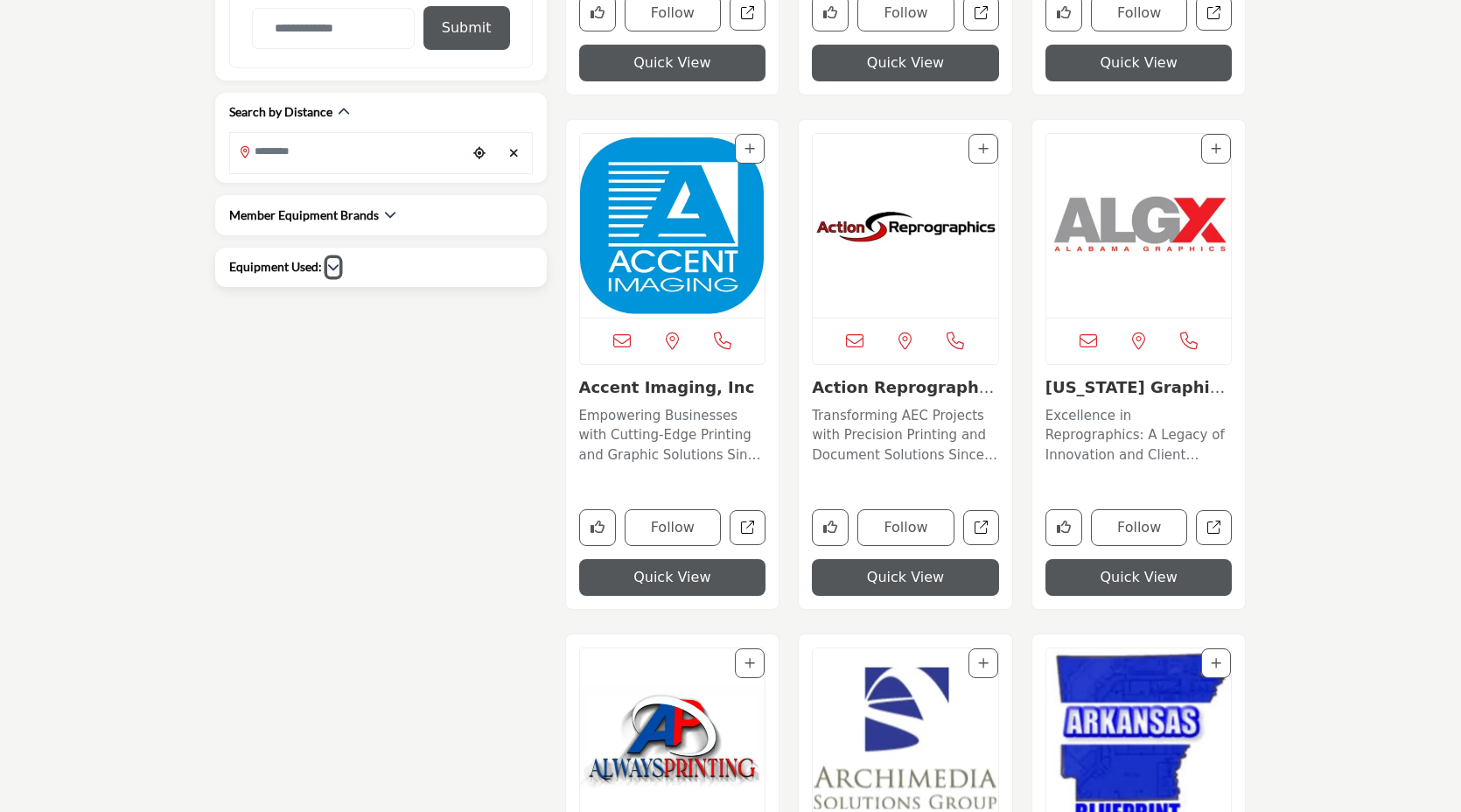
click at [332, 273] on button "button" at bounding box center [333, 267] width 13 height 18
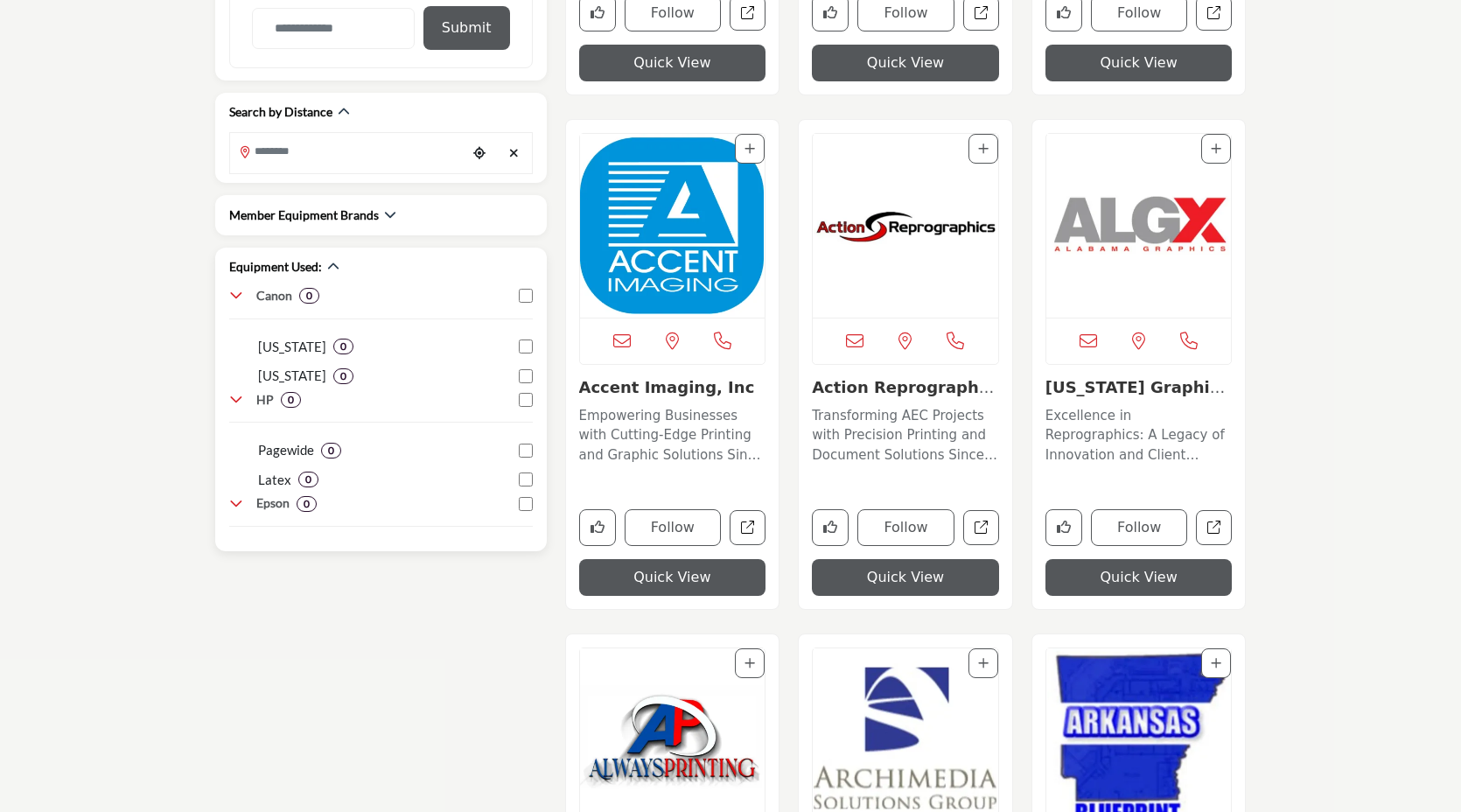
click at [236, 292] on icon at bounding box center [236, 296] width 14 height 14
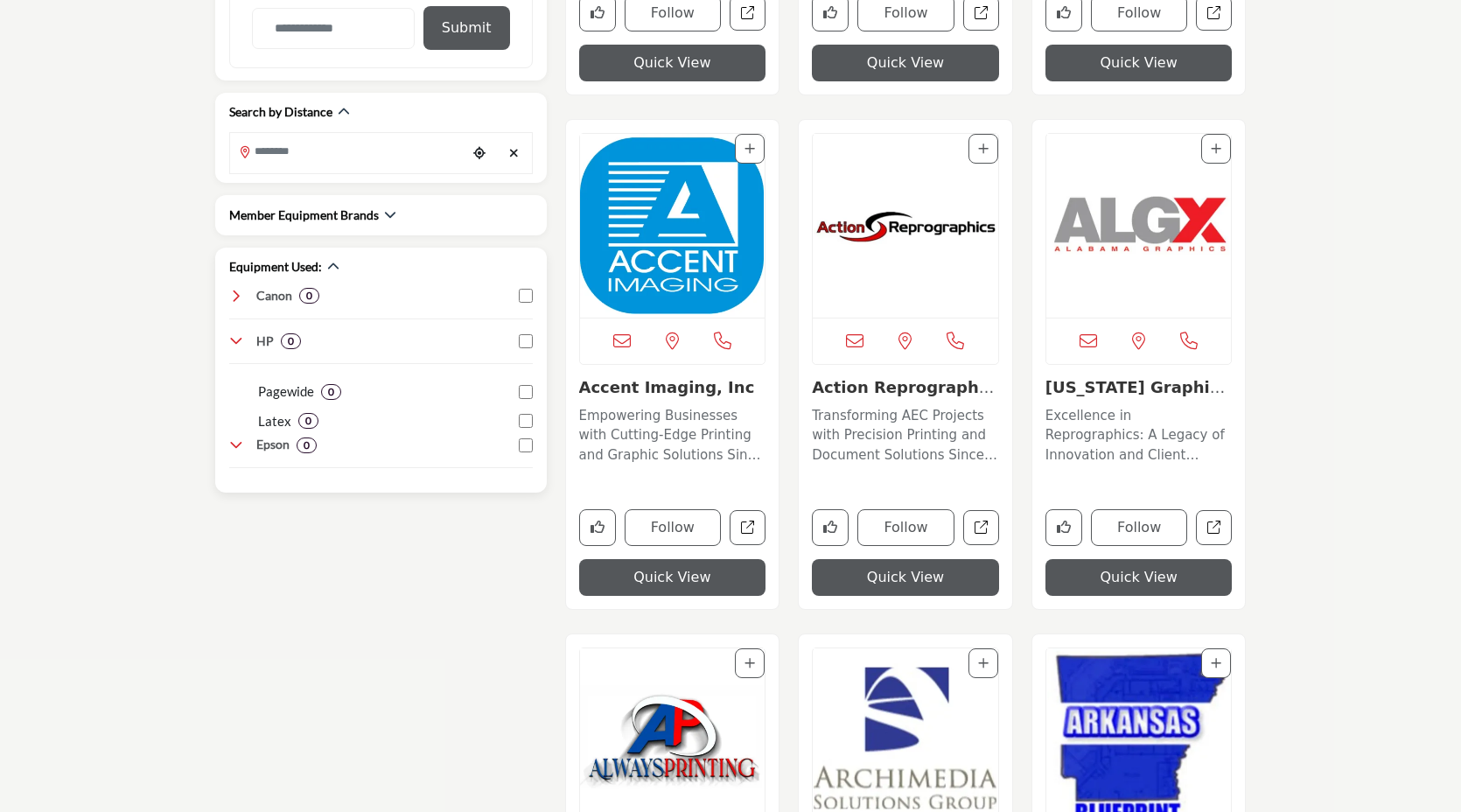
click at [237, 331] on div "Canon 0 0 0 0 0" at bounding box center [380, 384] width 304 height 194
click at [239, 337] on icon at bounding box center [236, 341] width 14 height 14
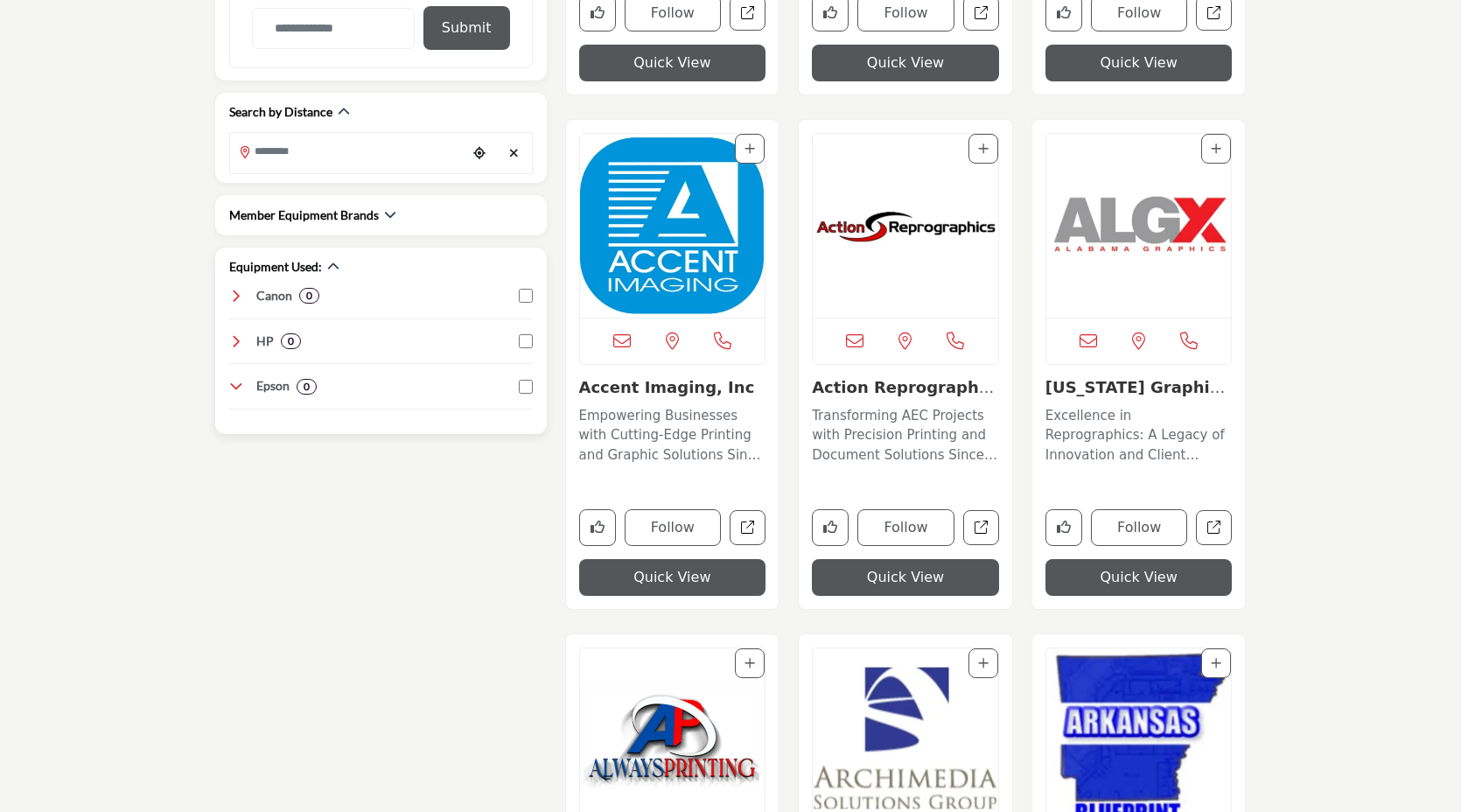
click at [236, 381] on icon at bounding box center [236, 386] width 14 height 14
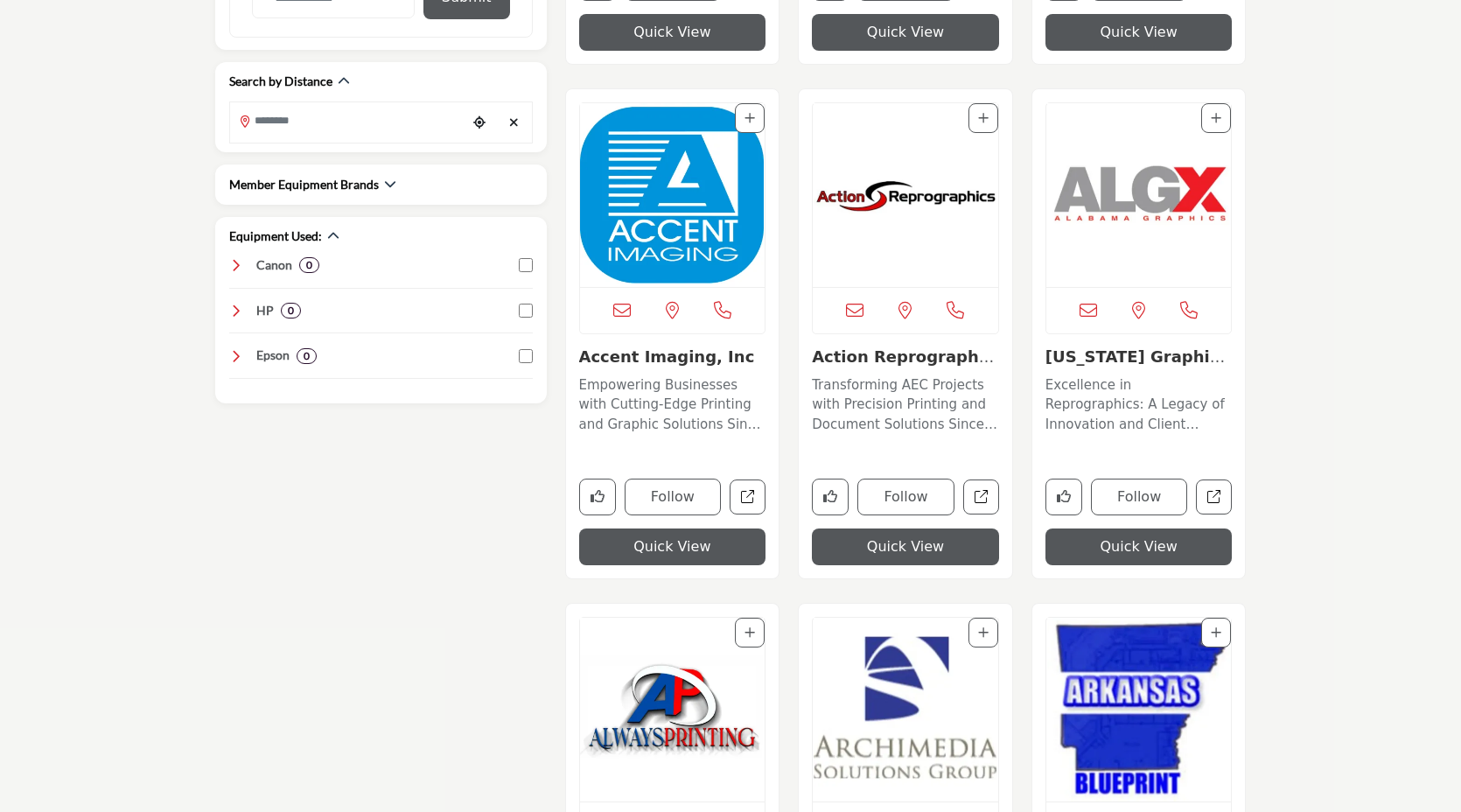
scroll to position [929, 0]
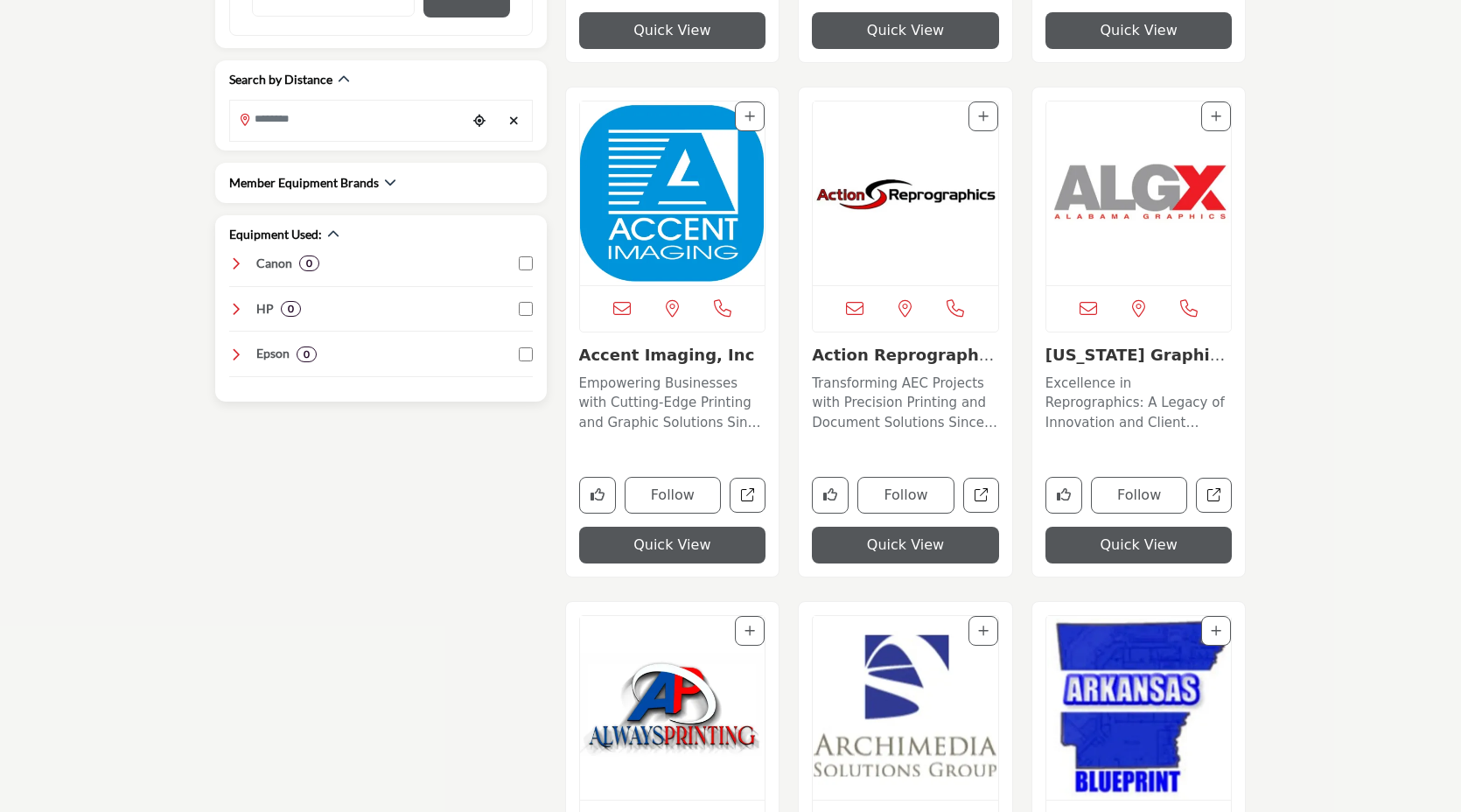
click at [238, 268] on icon at bounding box center [236, 263] width 14 height 14
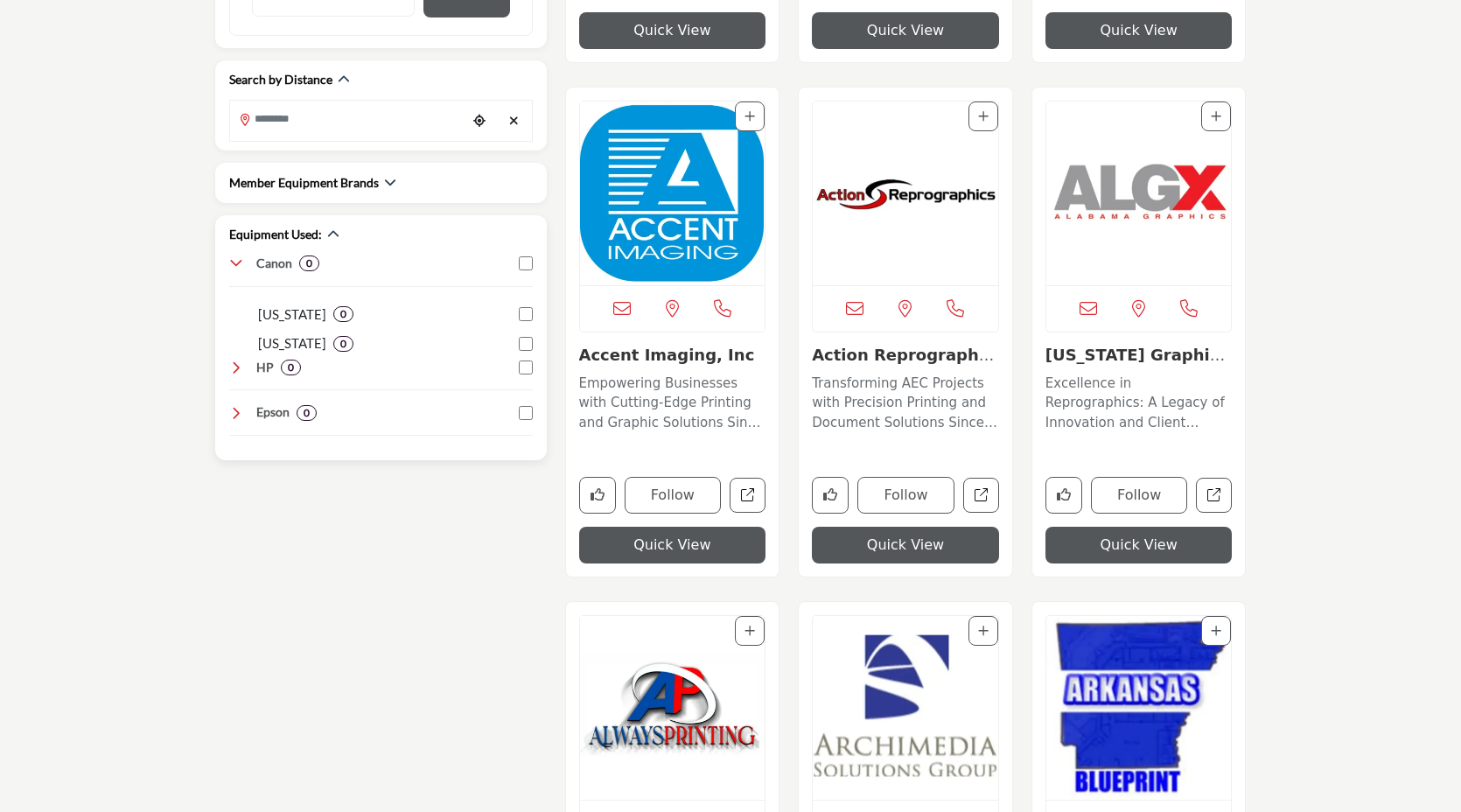
click at [237, 262] on icon at bounding box center [236, 263] width 14 height 14
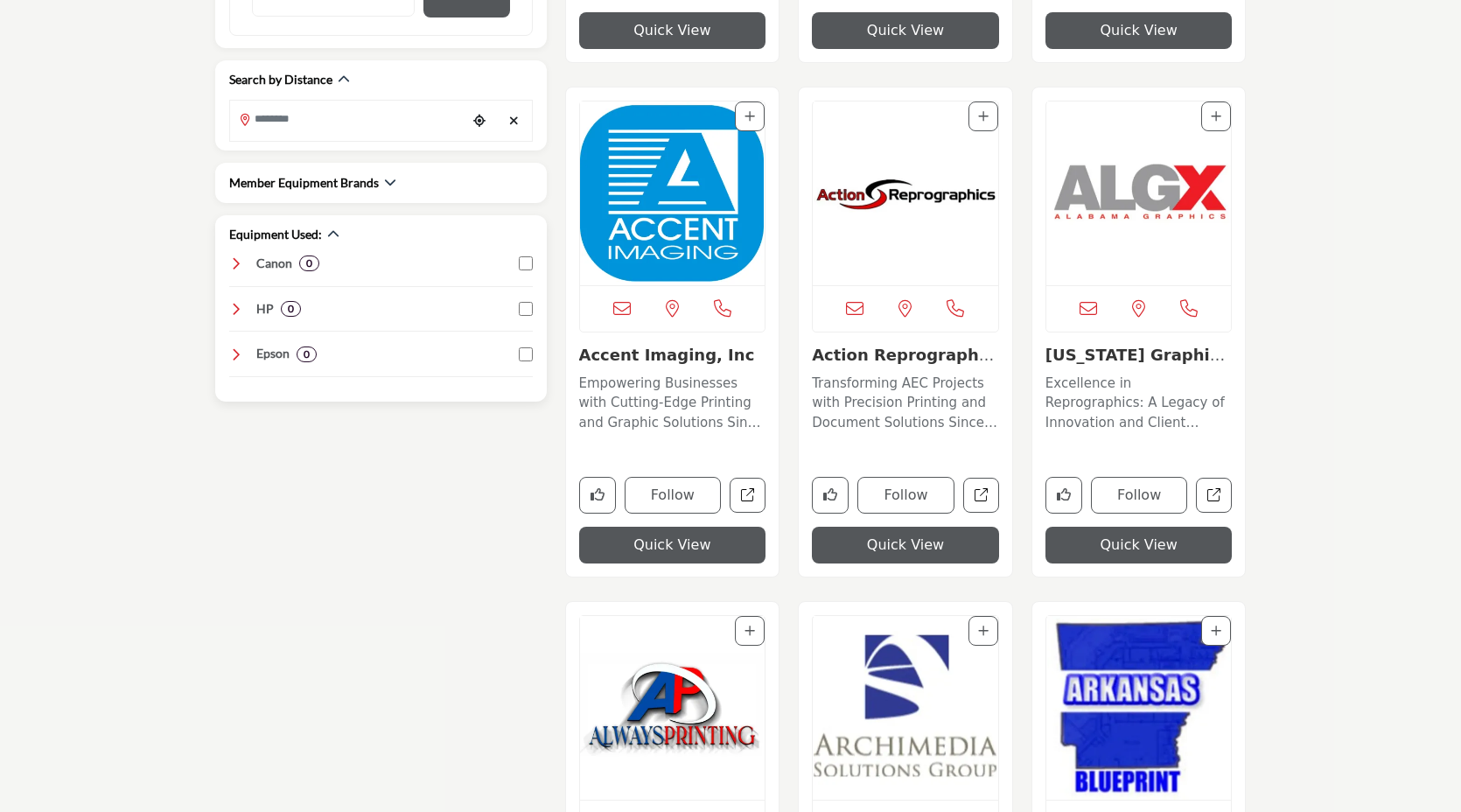
click at [237, 262] on icon at bounding box center [236, 263] width 14 height 14
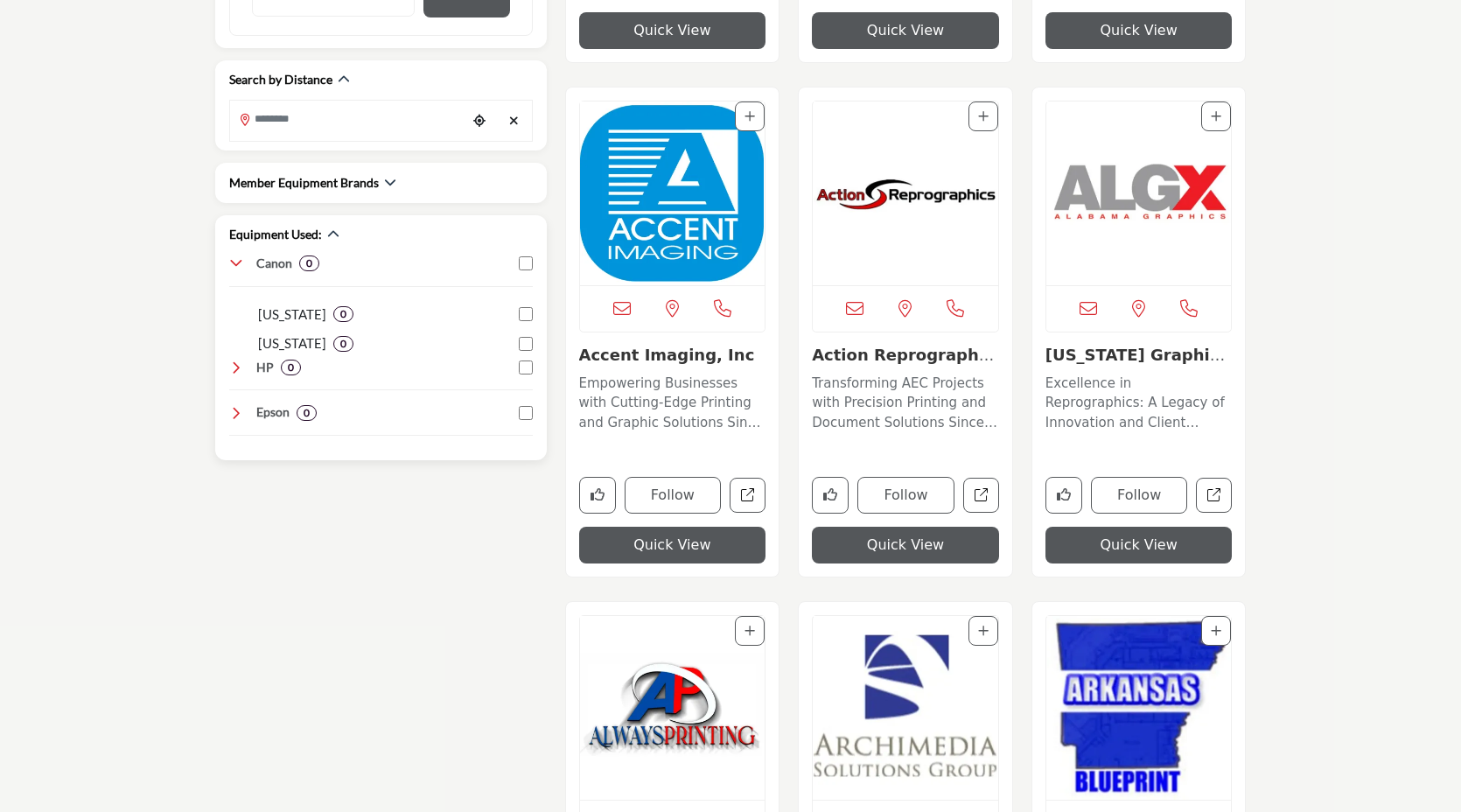
click at [237, 262] on icon at bounding box center [236, 263] width 14 height 14
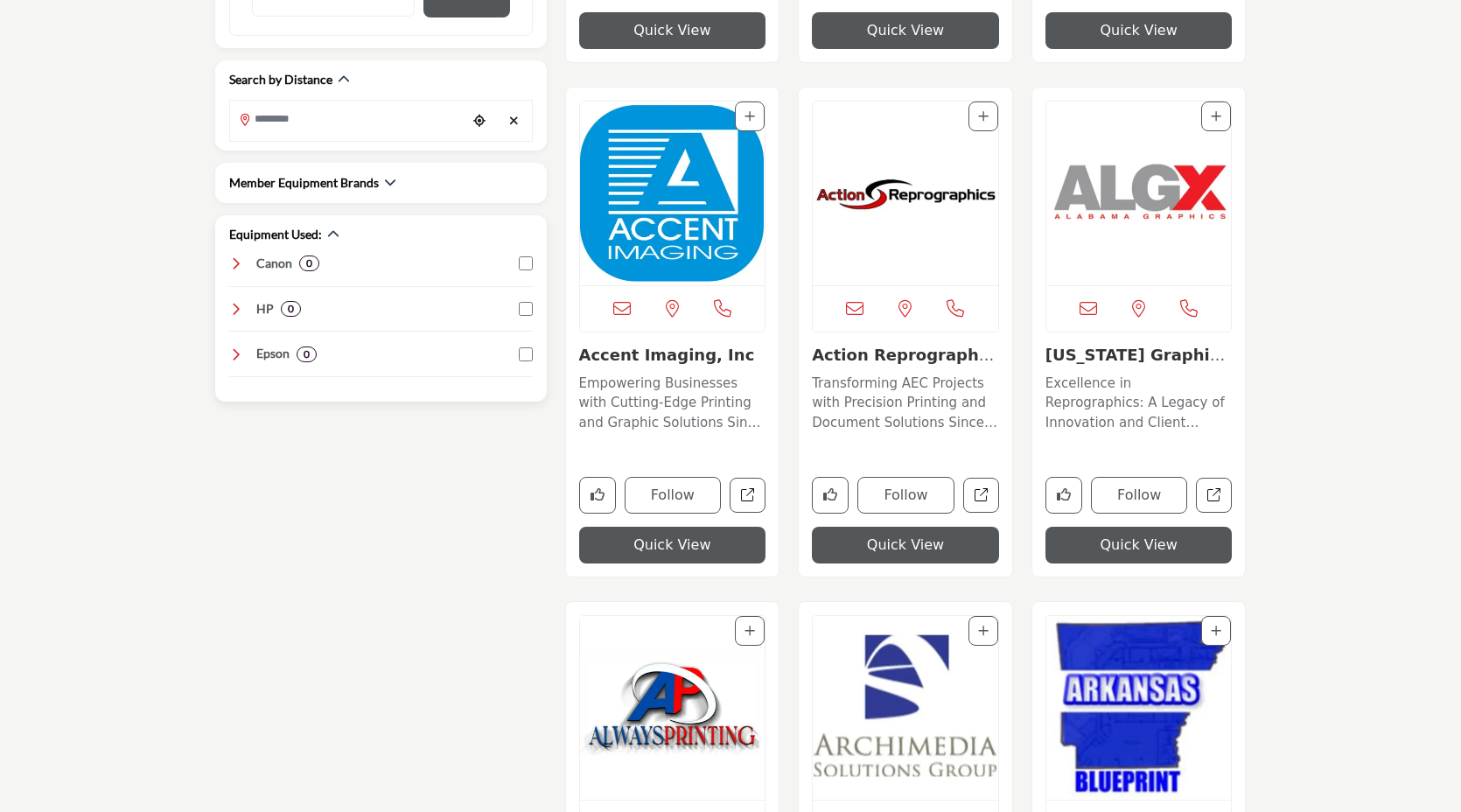
click at [238, 308] on icon at bounding box center [236, 309] width 14 height 14
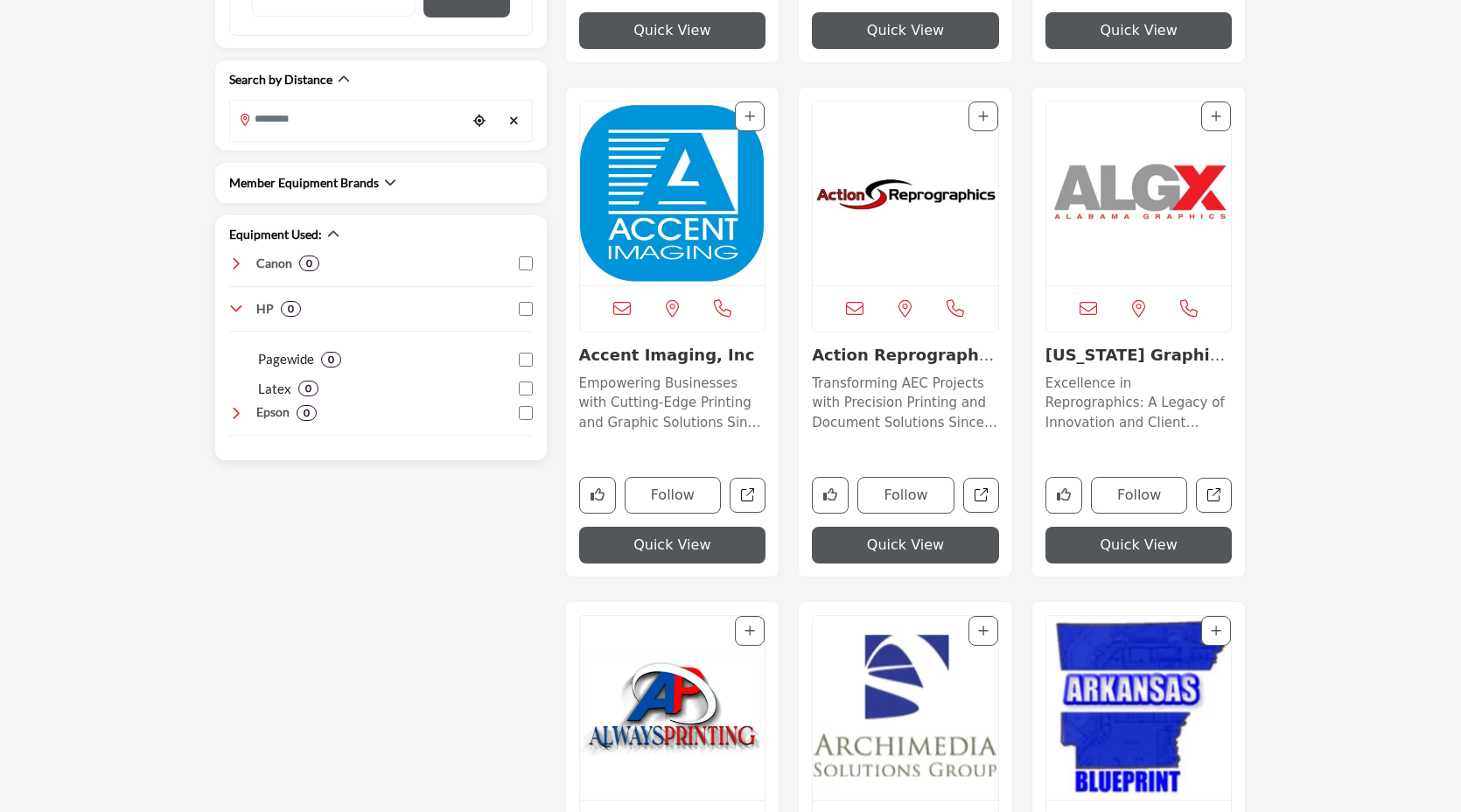
click at [238, 308] on icon at bounding box center [236, 309] width 14 height 14
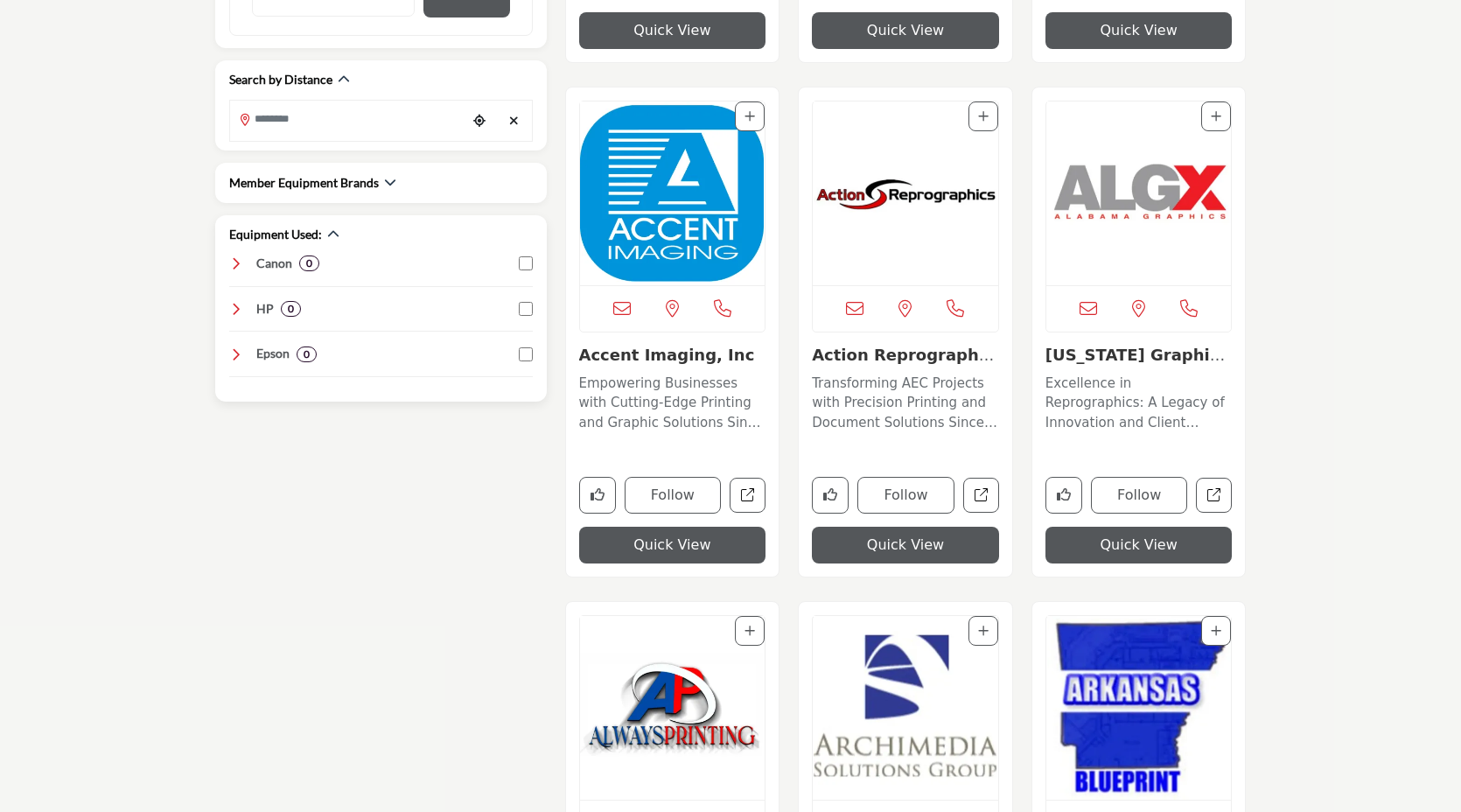
click at [231, 357] on icon at bounding box center [236, 354] width 14 height 14
click at [230, 356] on icon at bounding box center [236, 354] width 14 height 14
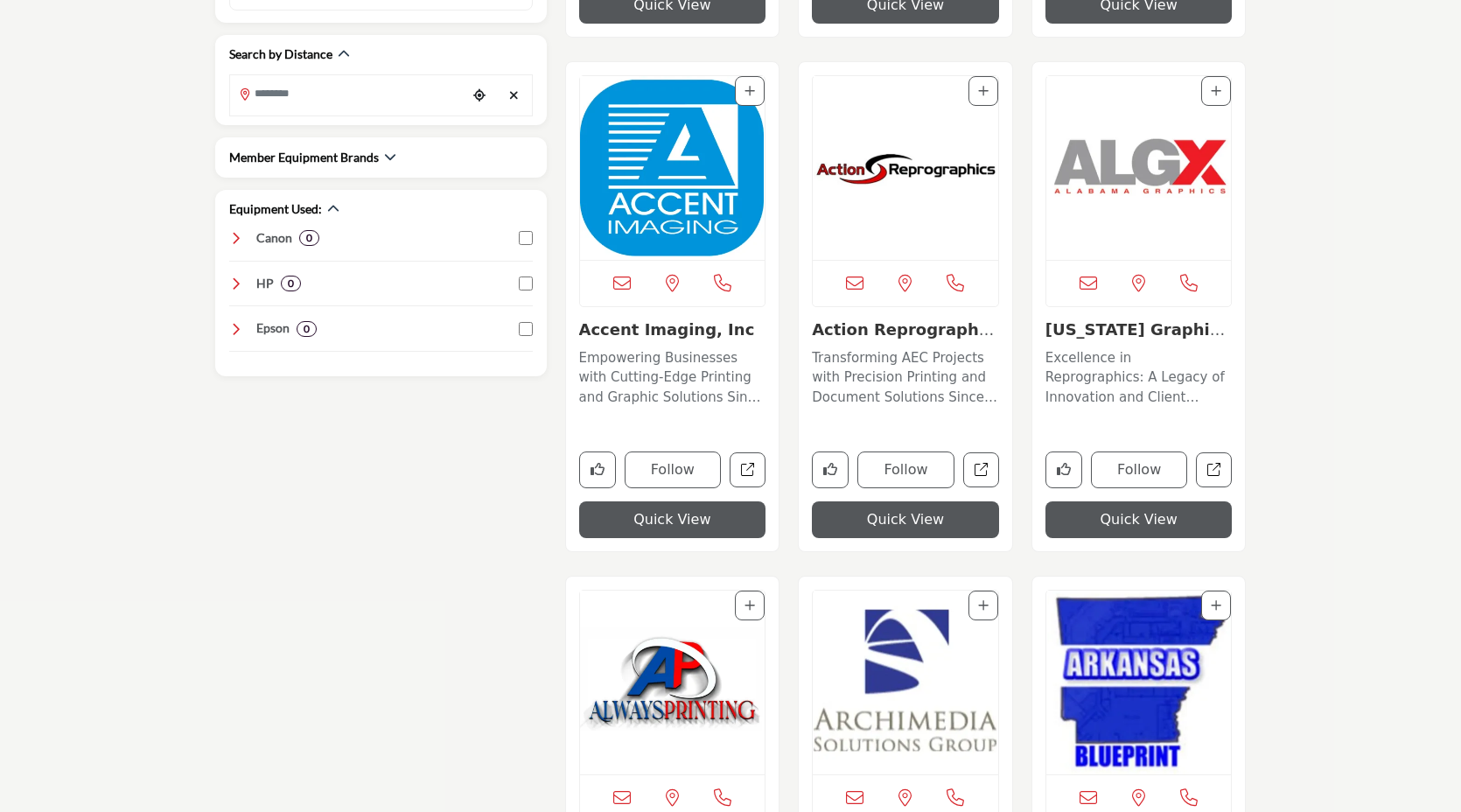
scroll to position [952, 0]
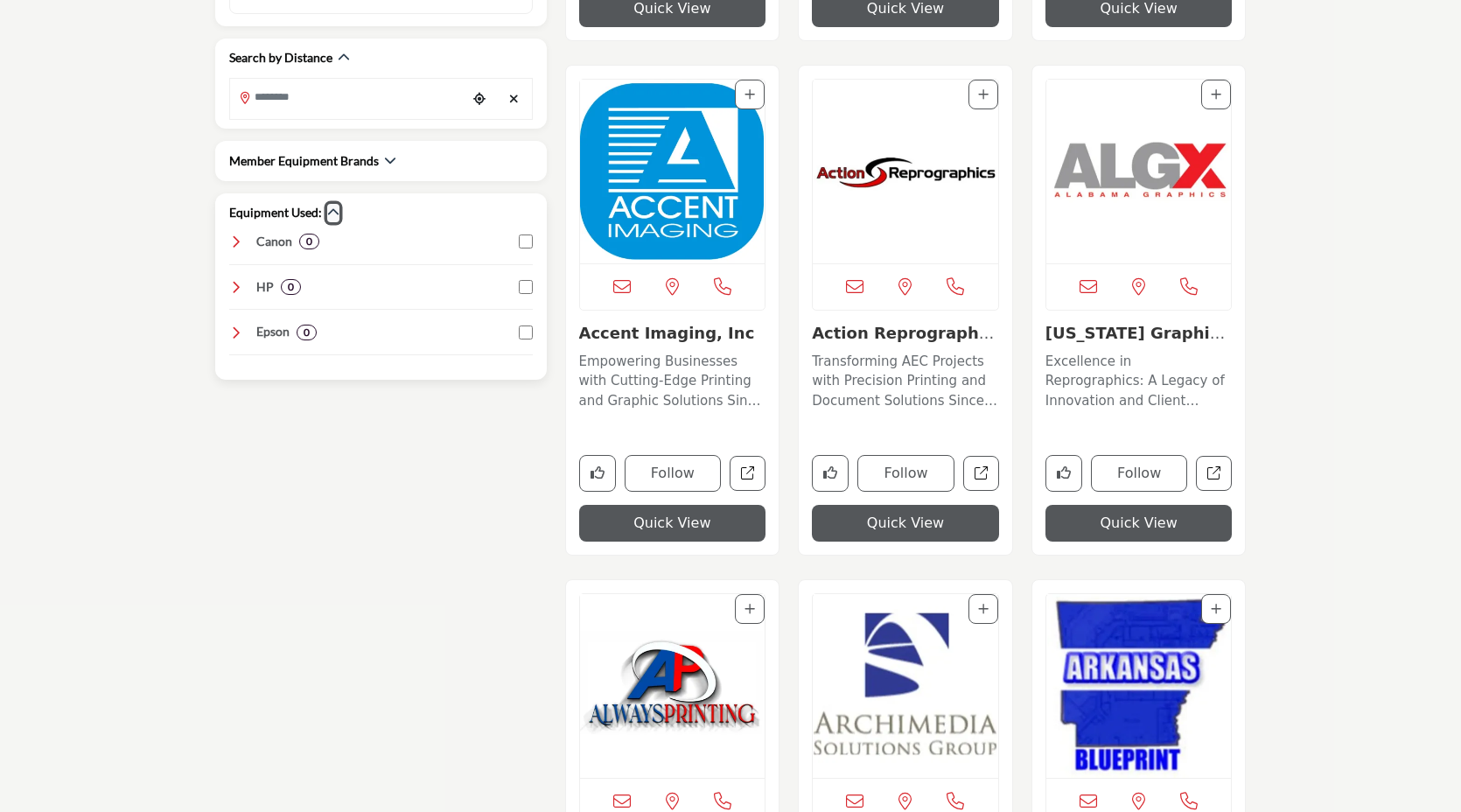
click at [333, 209] on icon "button" at bounding box center [333, 212] width 13 height 13
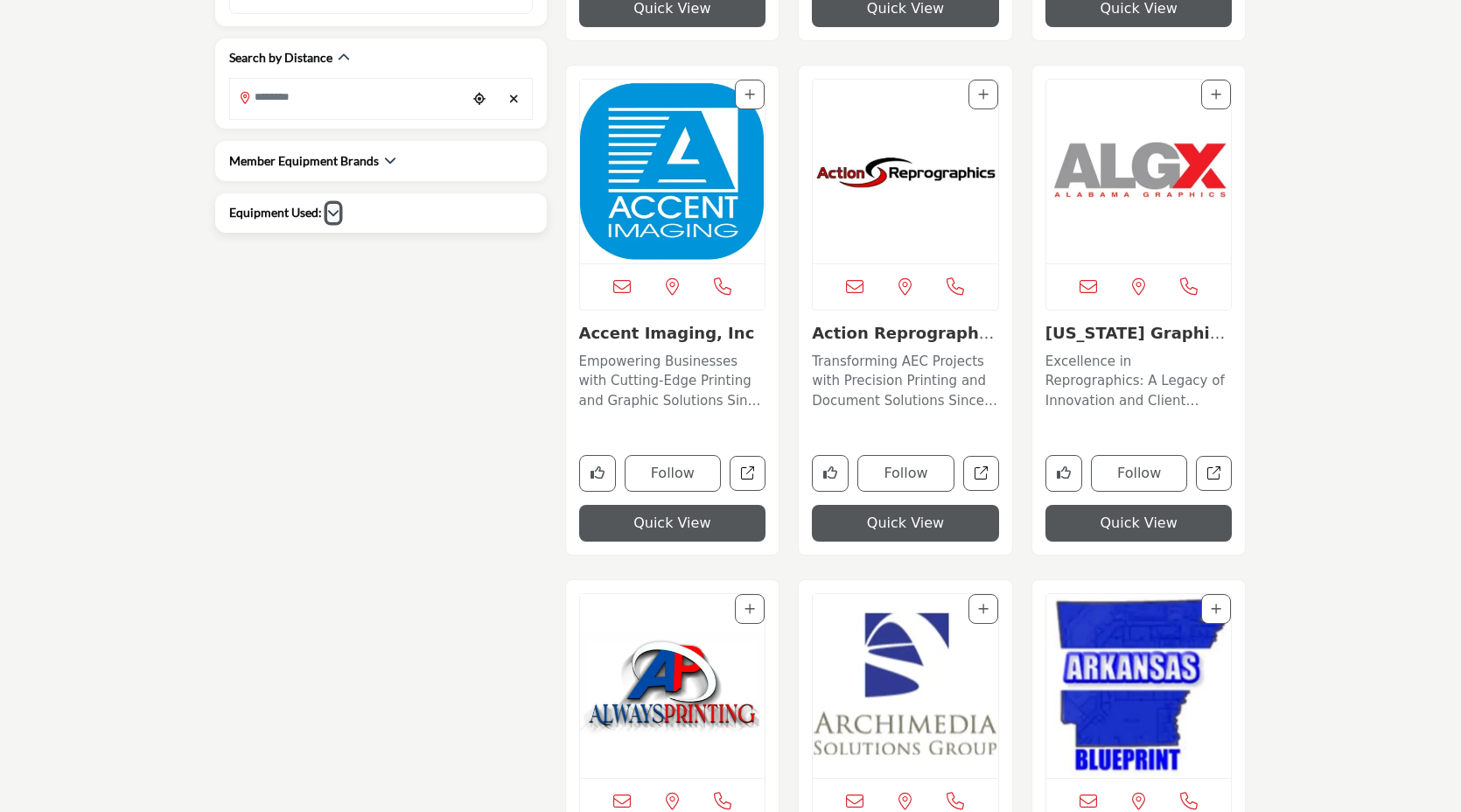
click at [334, 209] on icon "button" at bounding box center [333, 212] width 13 height 13
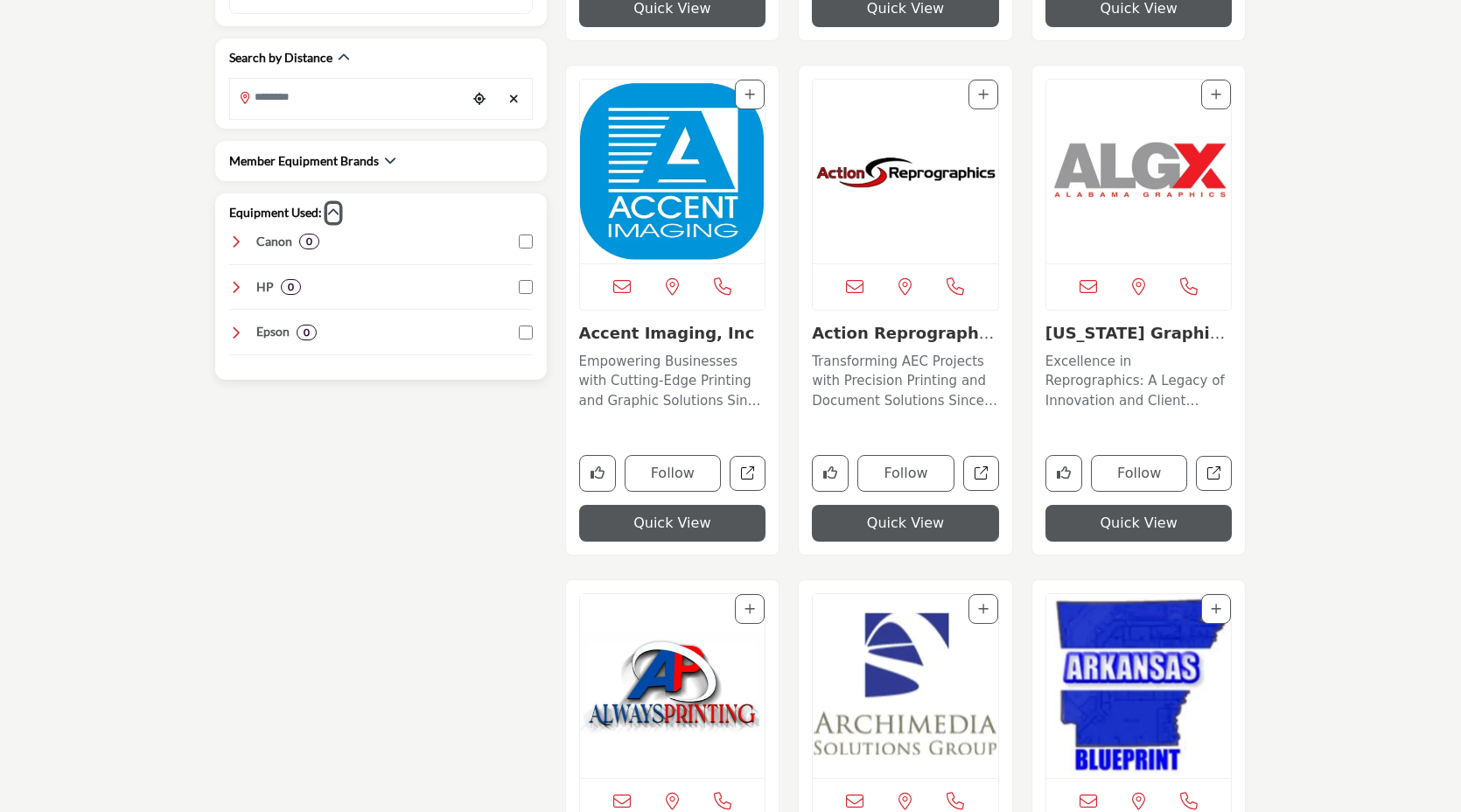
click at [334, 209] on icon "button" at bounding box center [333, 212] width 13 height 13
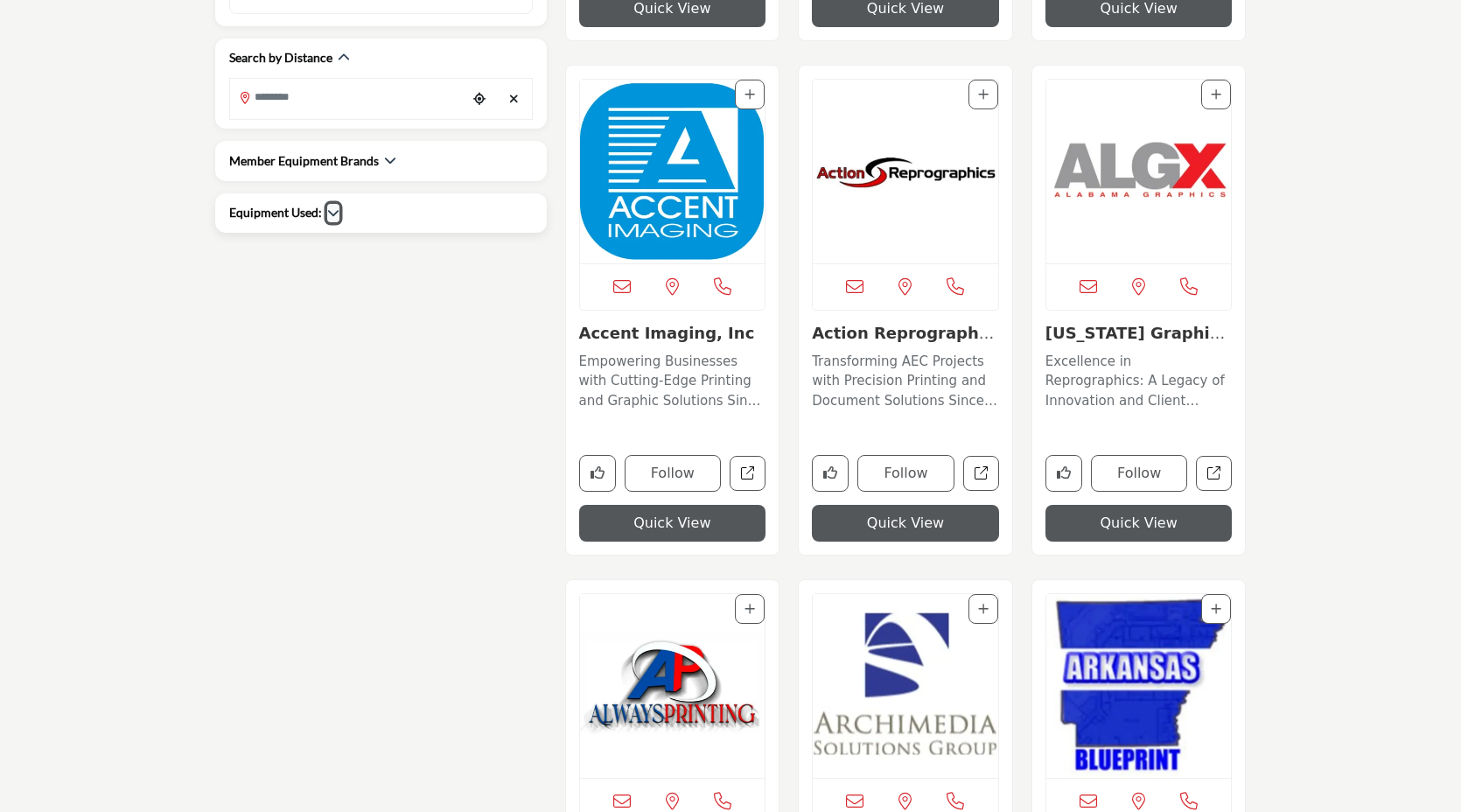
click at [334, 209] on icon "button" at bounding box center [333, 212] width 13 height 13
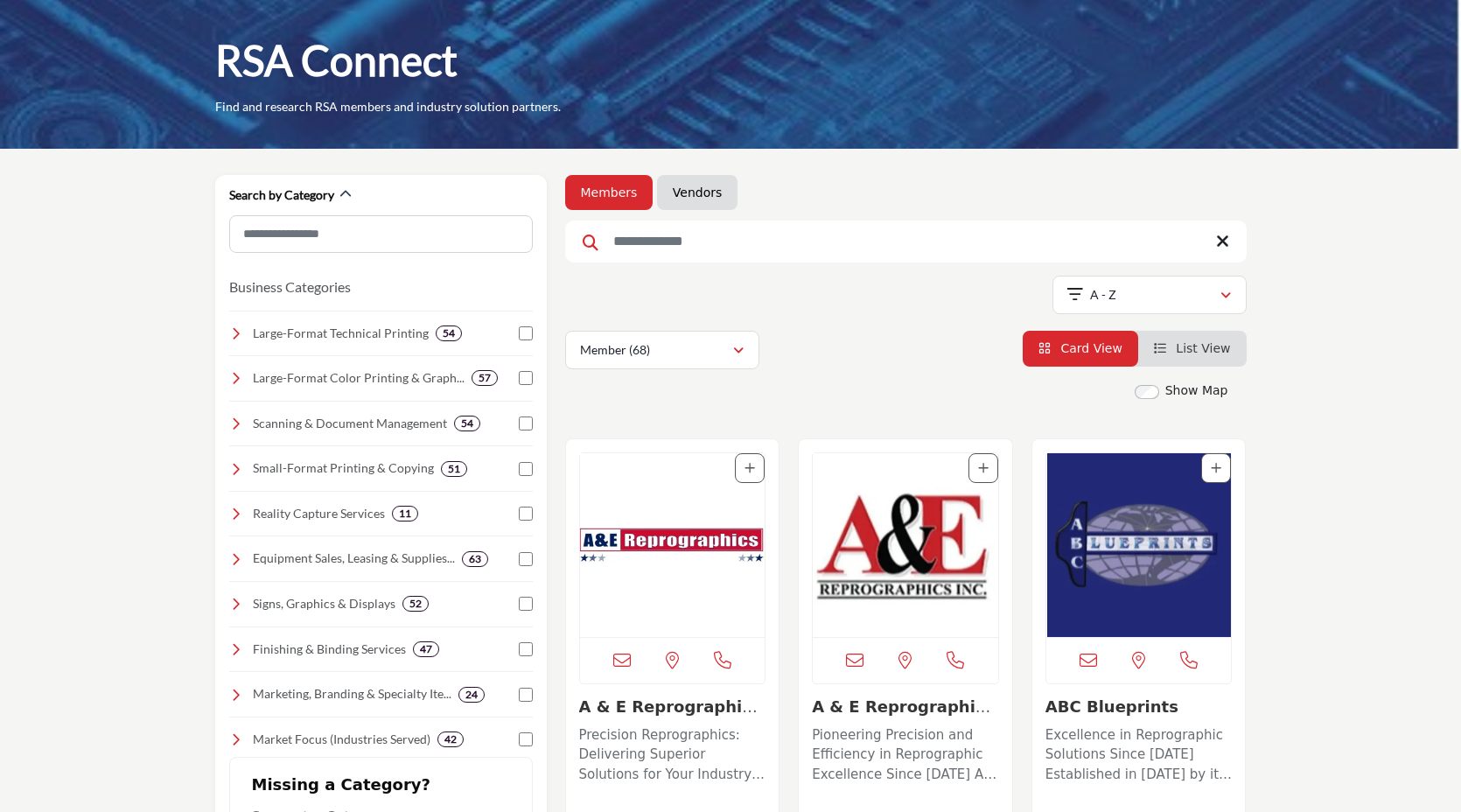
scroll to position [0, 0]
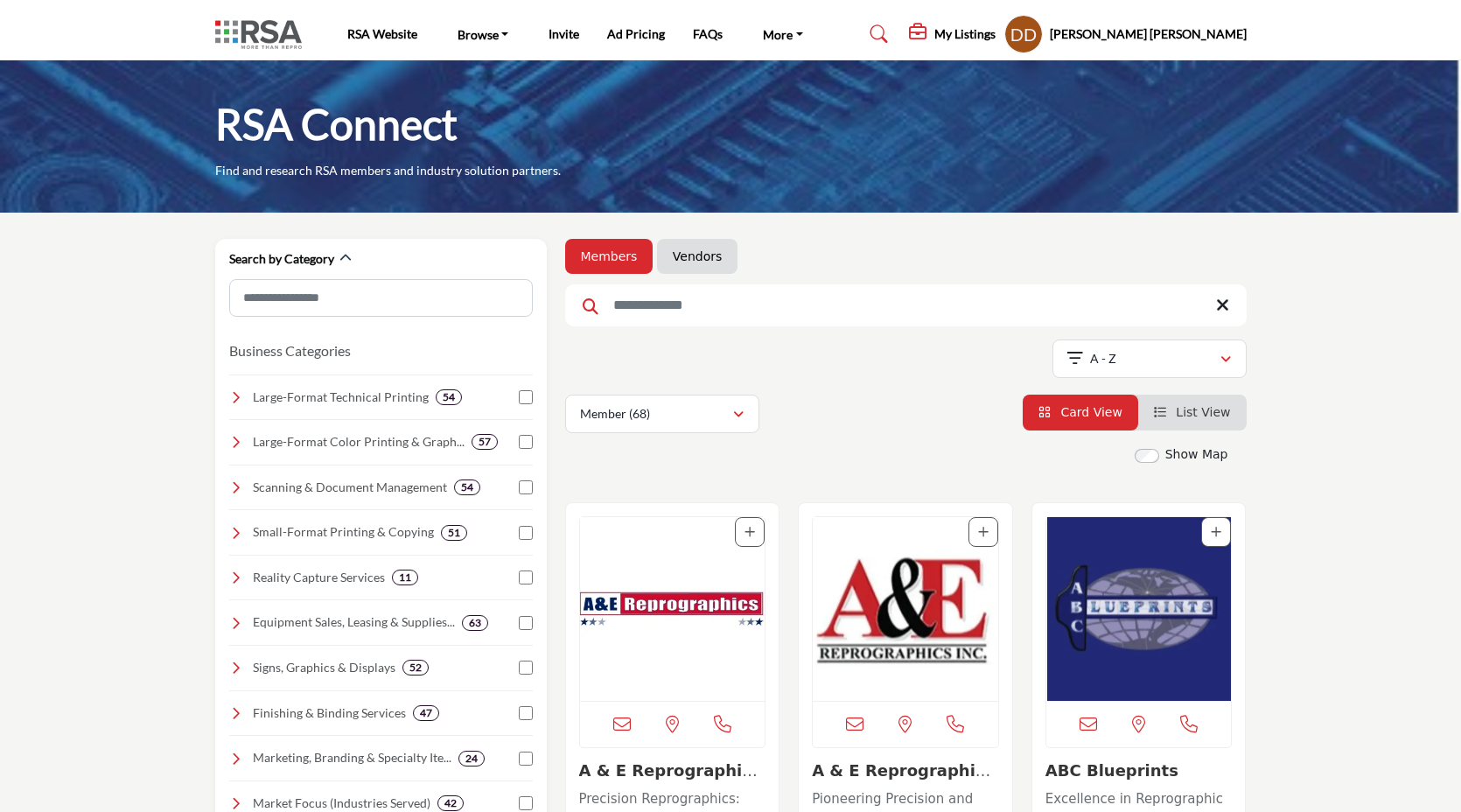
click at [707, 254] on link "Vendors" at bounding box center [697, 256] width 49 height 17
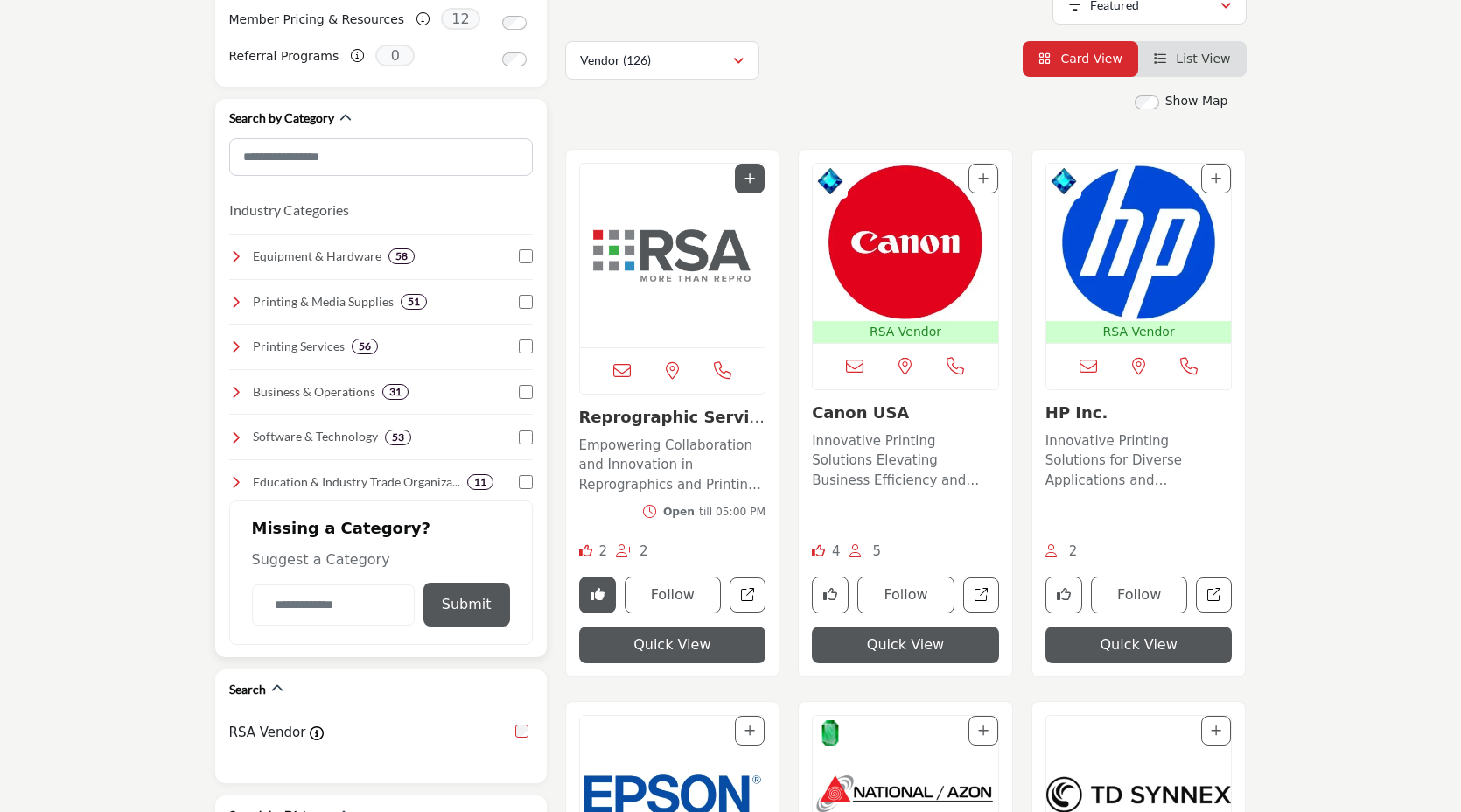
scroll to position [209, 0]
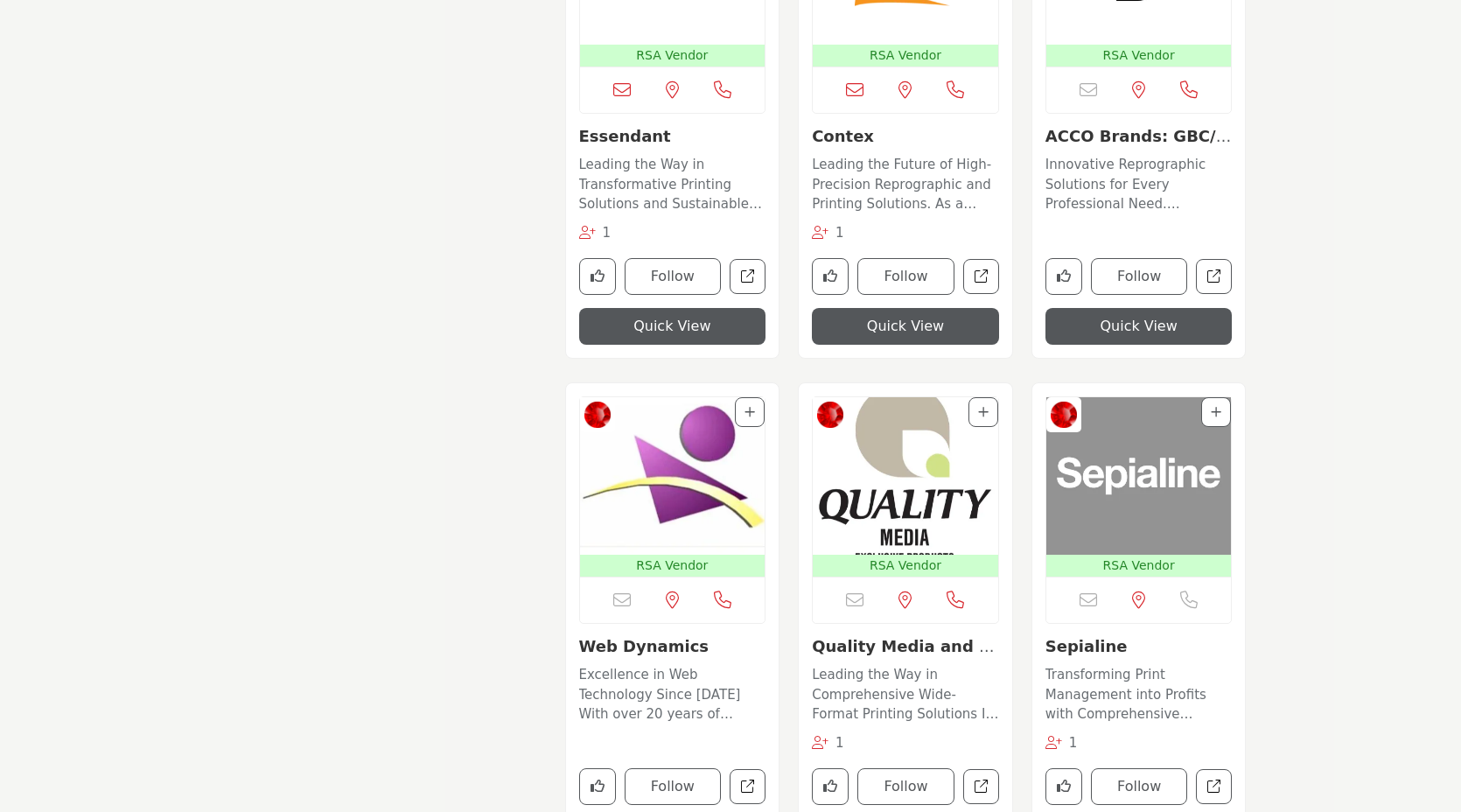
scroll to position [1088, 0]
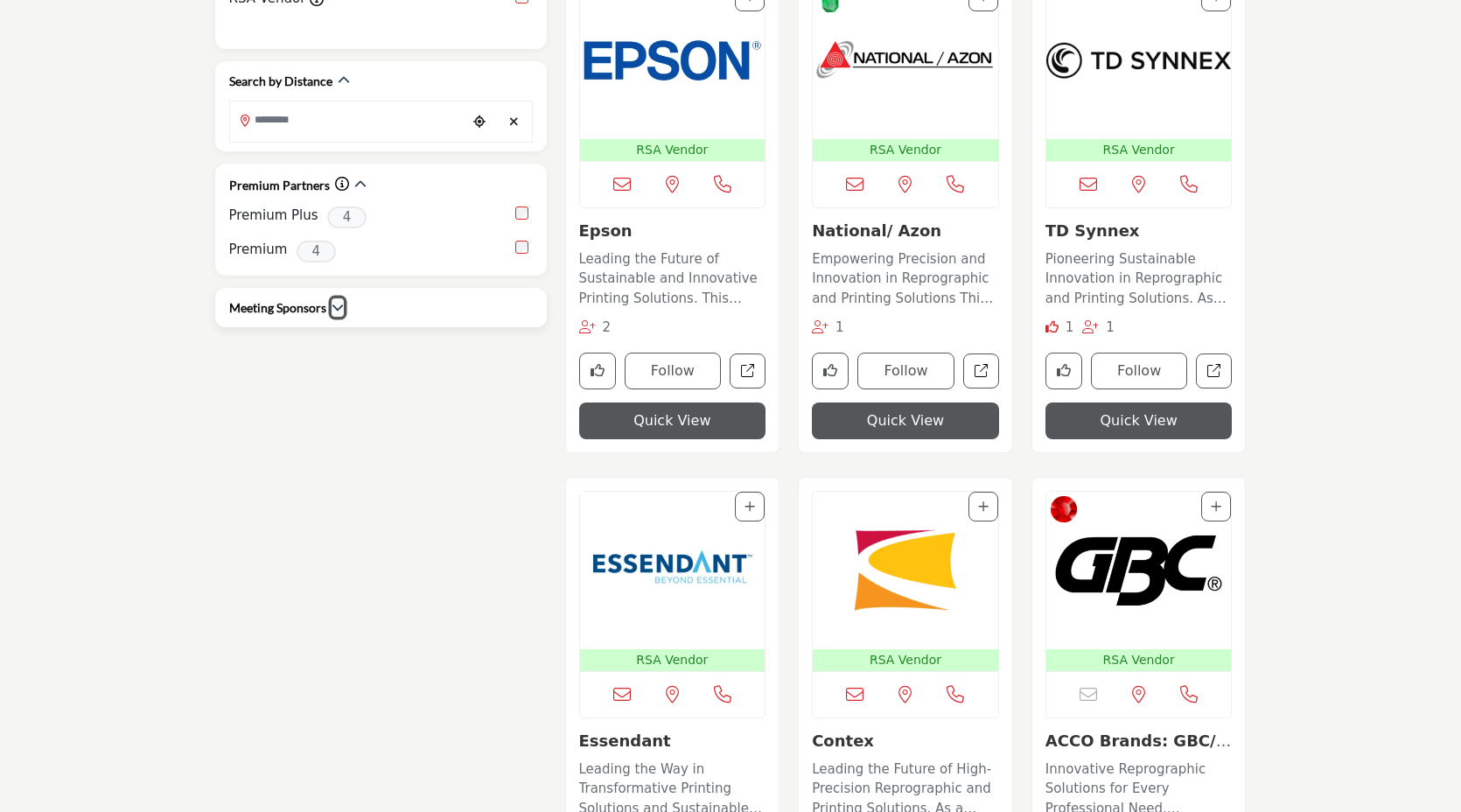
click at [339, 301] on icon "button" at bounding box center [338, 307] width 13 height 13
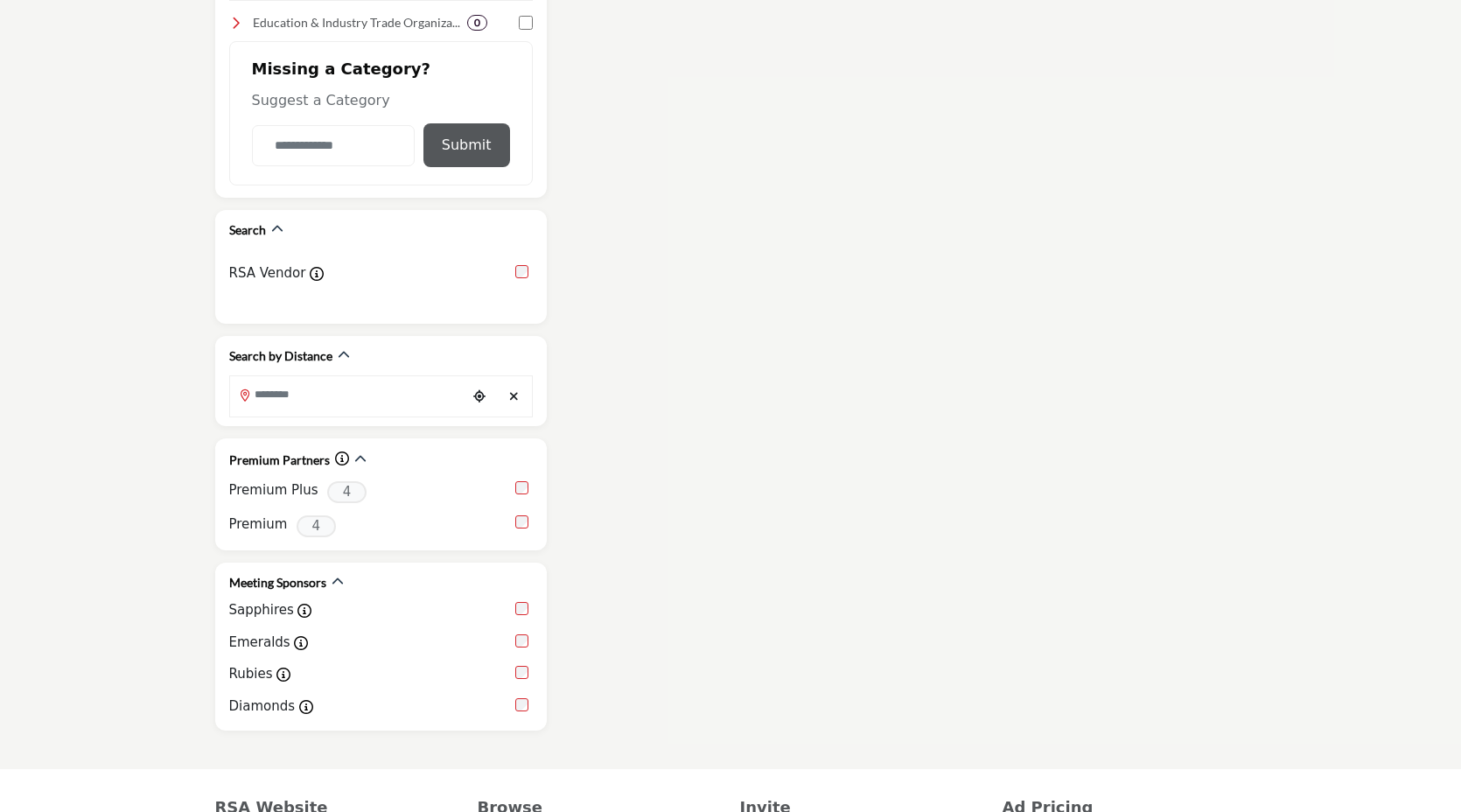
scroll to position [1086, 0]
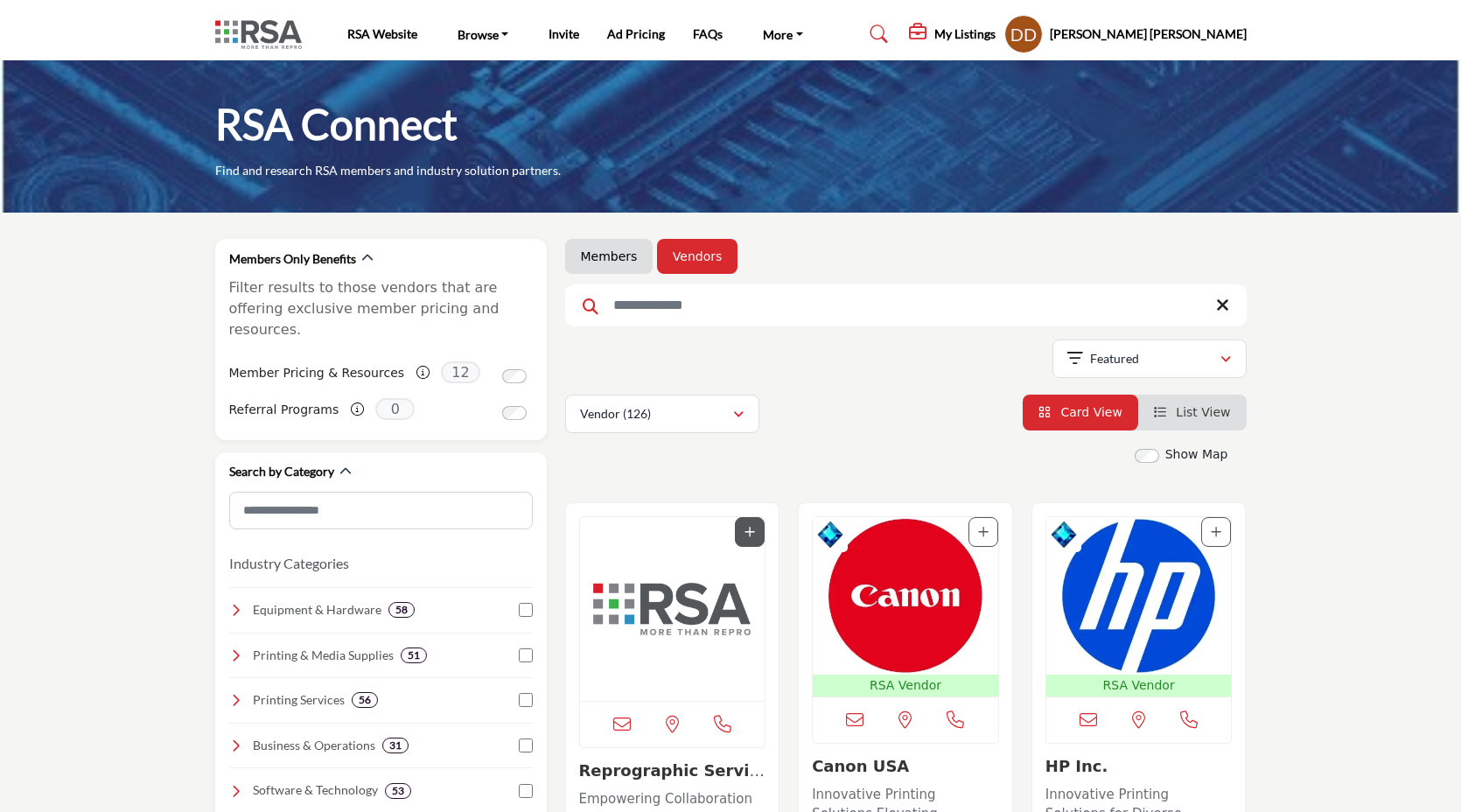
scroll to position [1, 0]
